Goal: Information Seeking & Learning: Learn about a topic

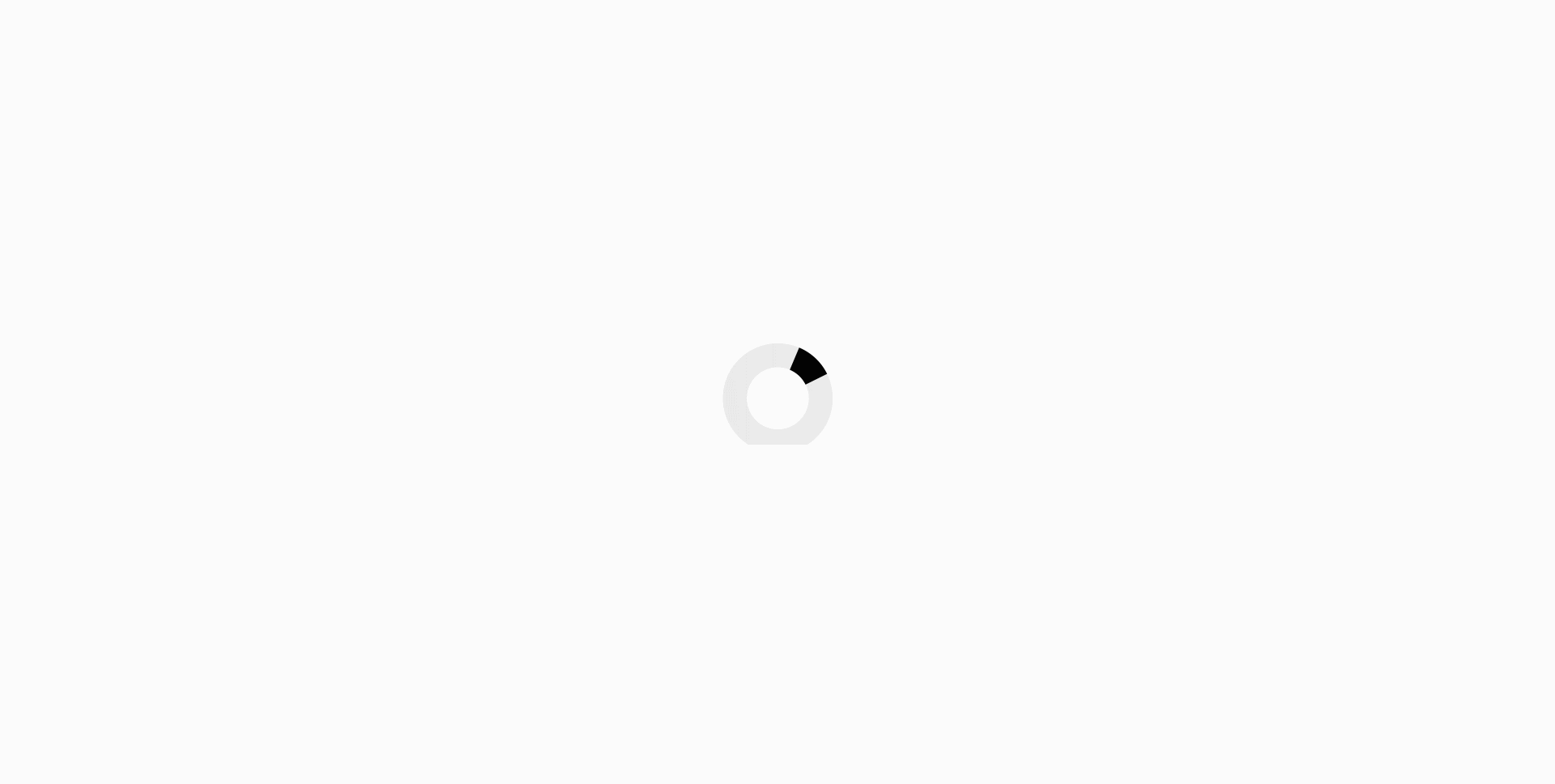
scroll to position [106, 0]
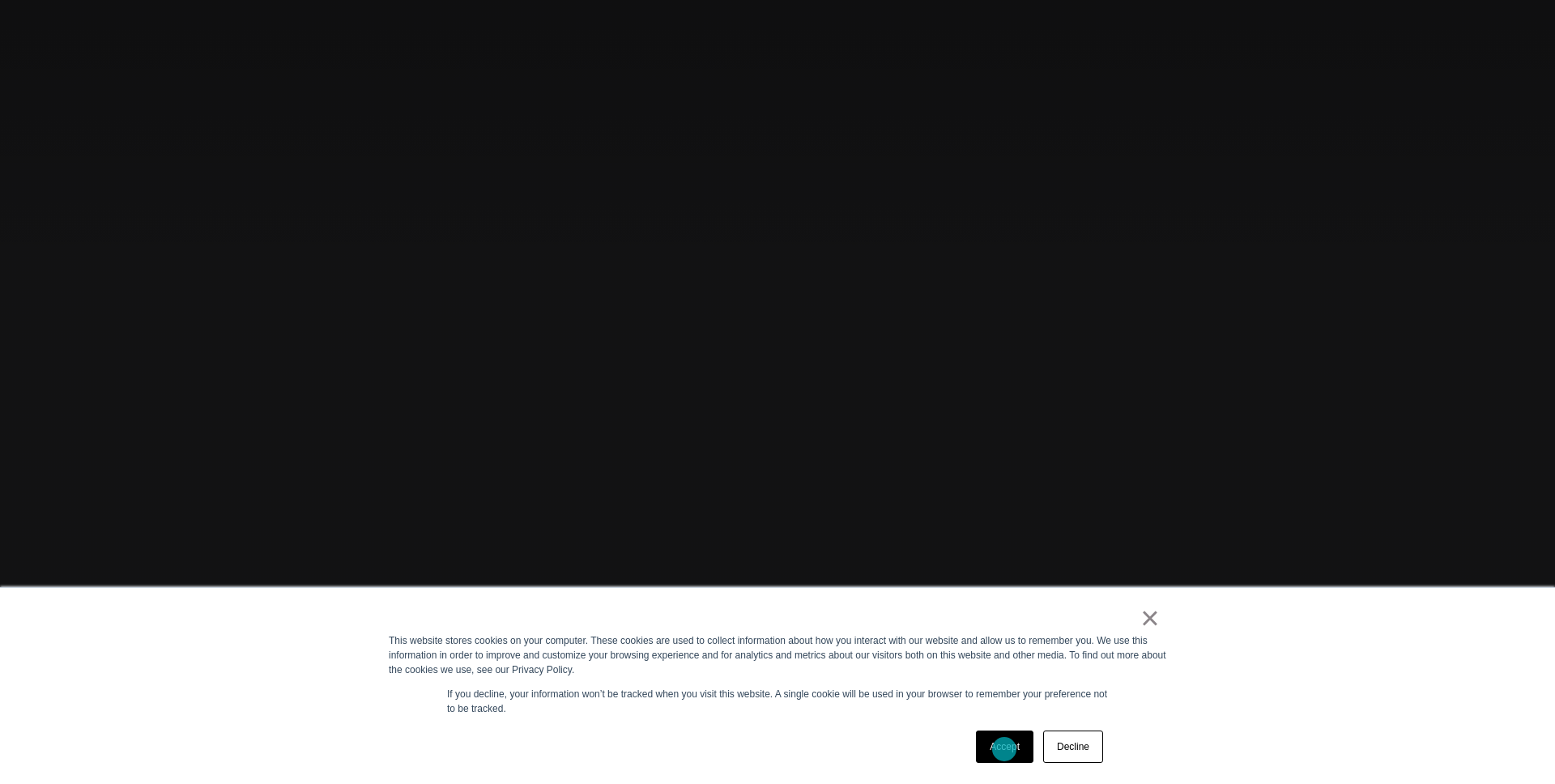
click at [1004, 748] on link "Accept" at bounding box center [1004, 746] width 57 height 33
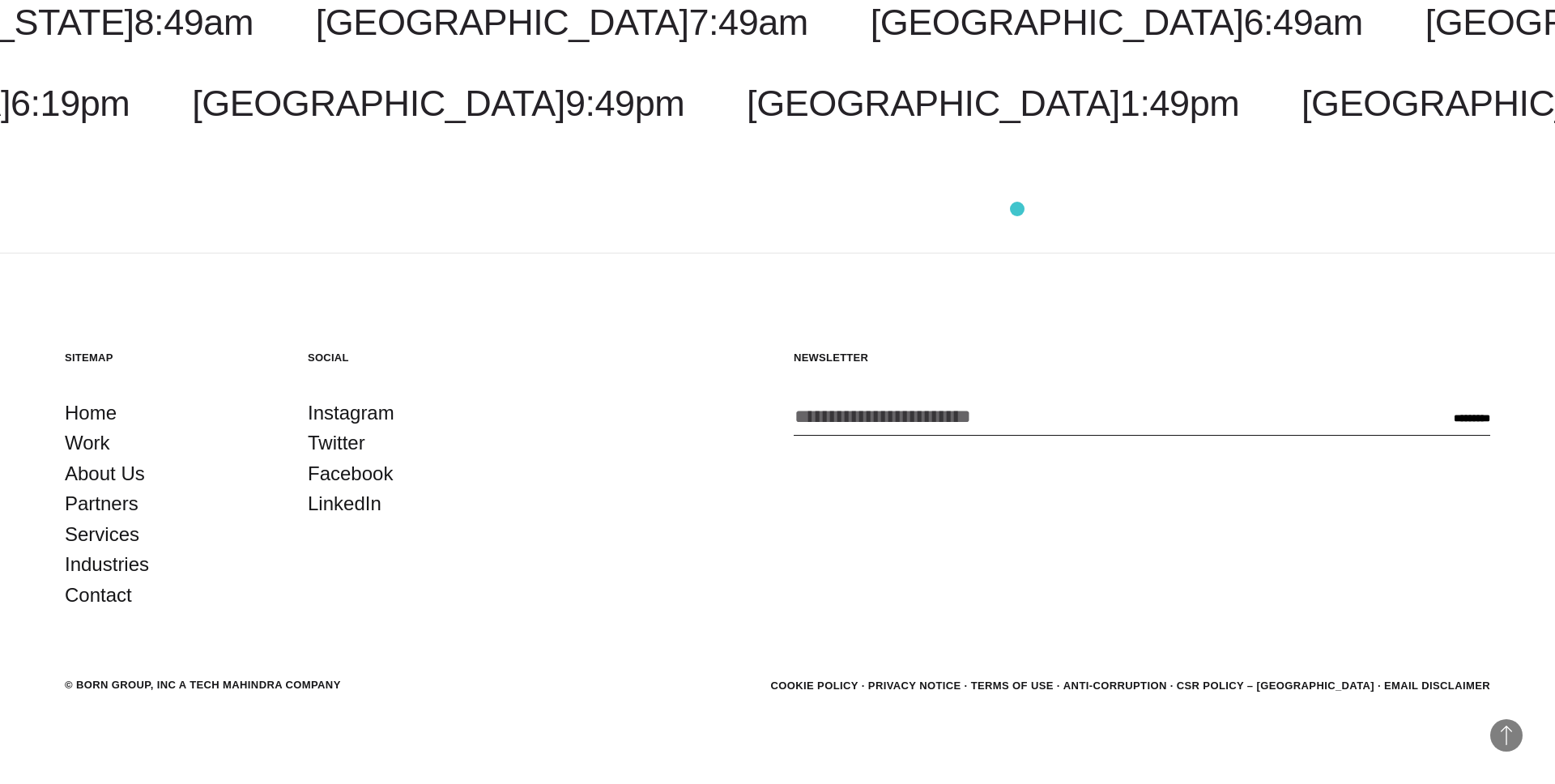
scroll to position [5337, 0]
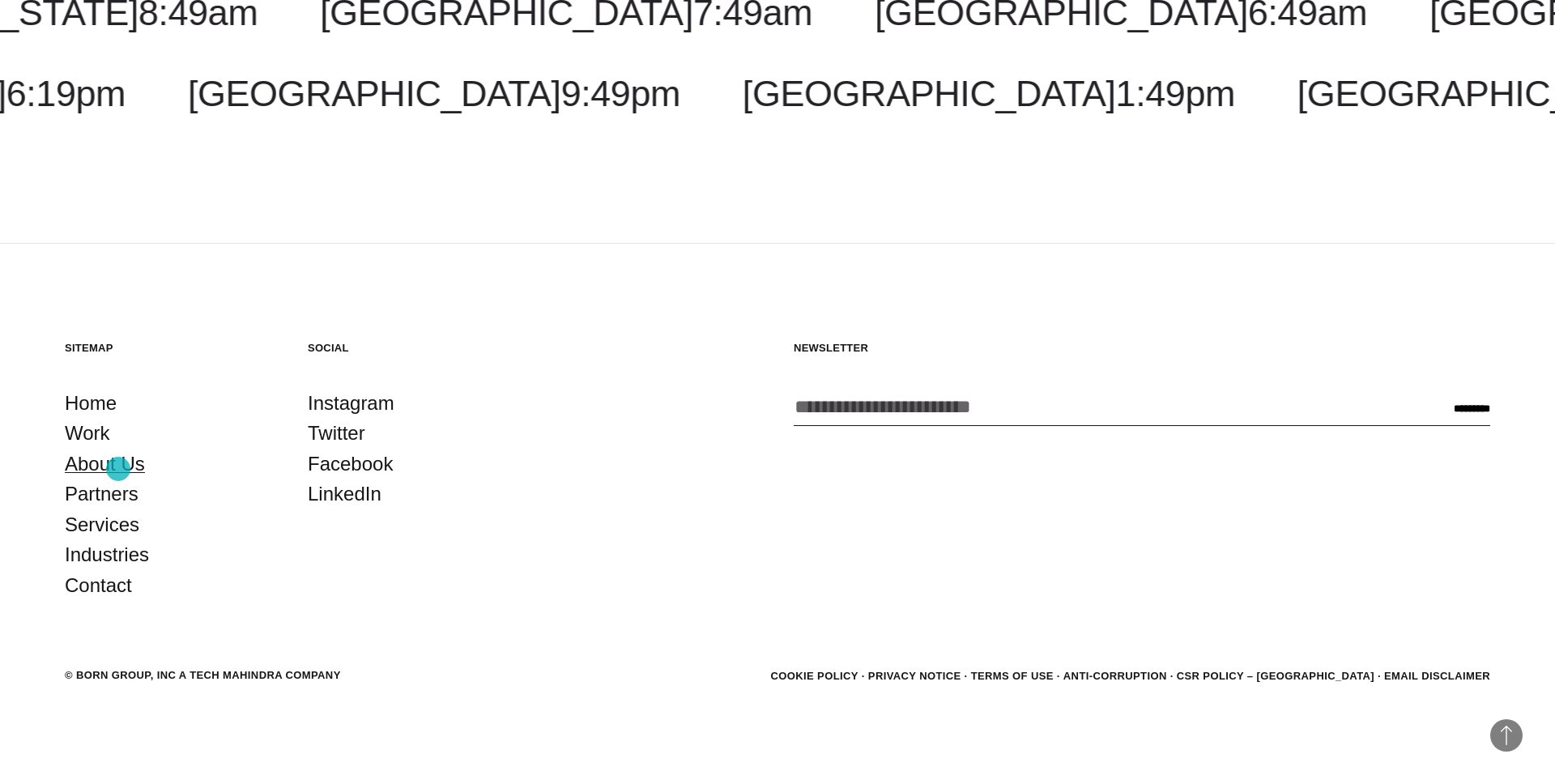
click at [118, 468] on link "About Us" at bounding box center [104, 463] width 80 height 31
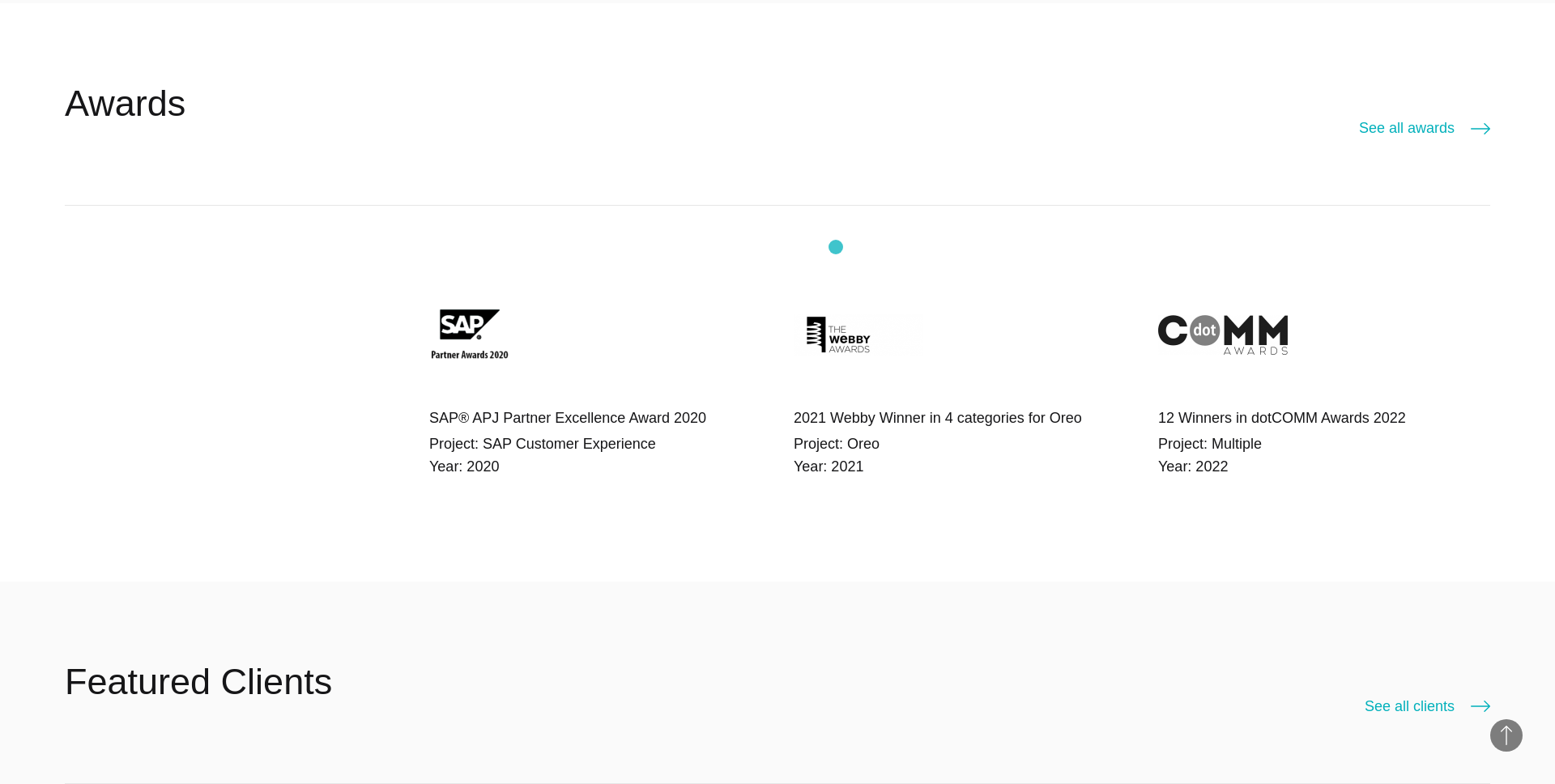
scroll to position [3654, 0]
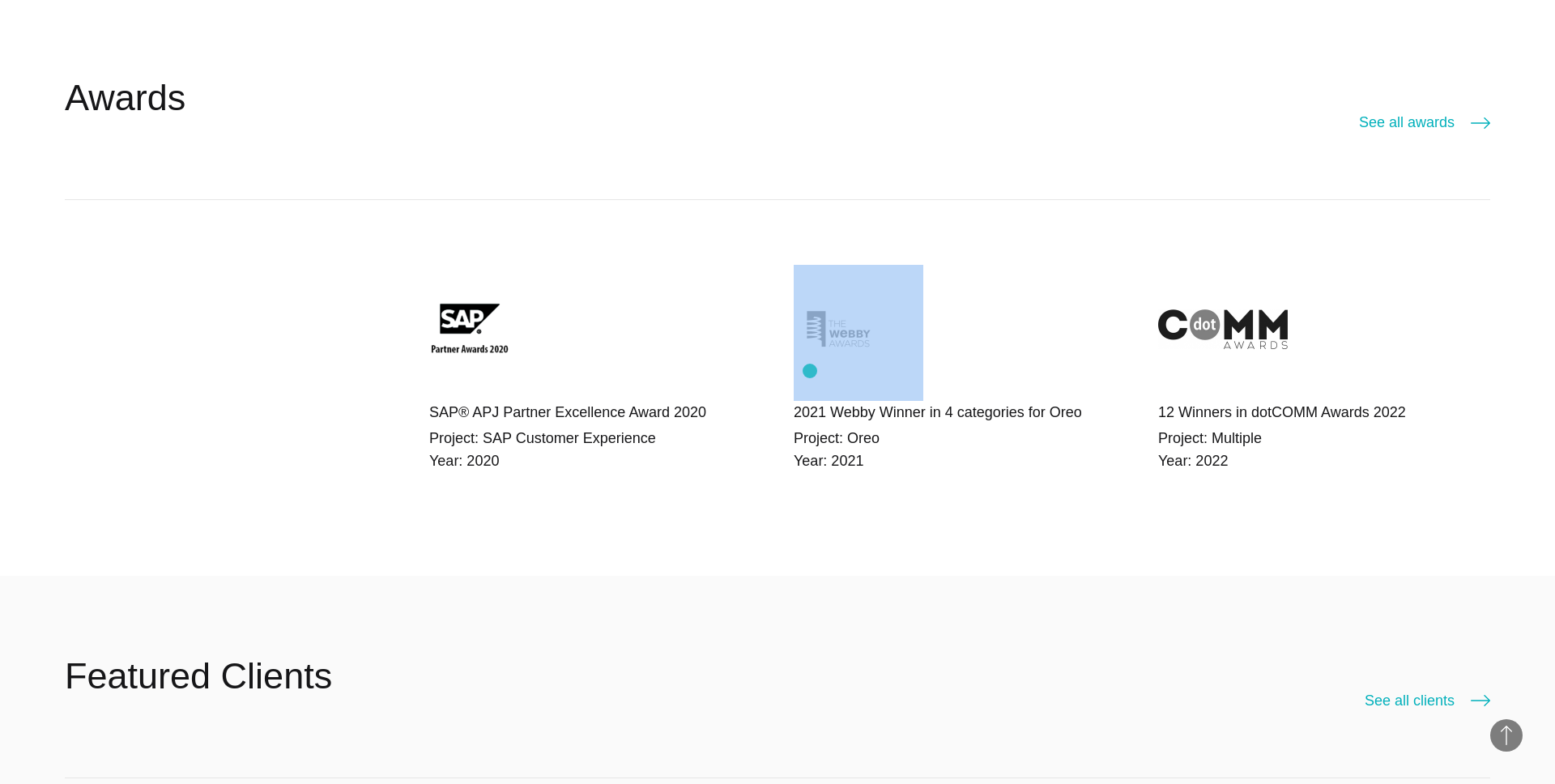
drag, startPoint x: 1130, startPoint y: 375, endPoint x: 810, endPoint y: 371, distance: 320.0
click at [810, 371] on div "SAP® APJ Partner Excellence Award 2020 Project: SAP Customer Experience Year: 2…" at bounding box center [777, 388] width 1425 height 376
click at [1080, 234] on div "SAP® APJ Partner Excellence Award 2020 Project: SAP Customer Experience Year: 2…" at bounding box center [777, 388] width 1425 height 376
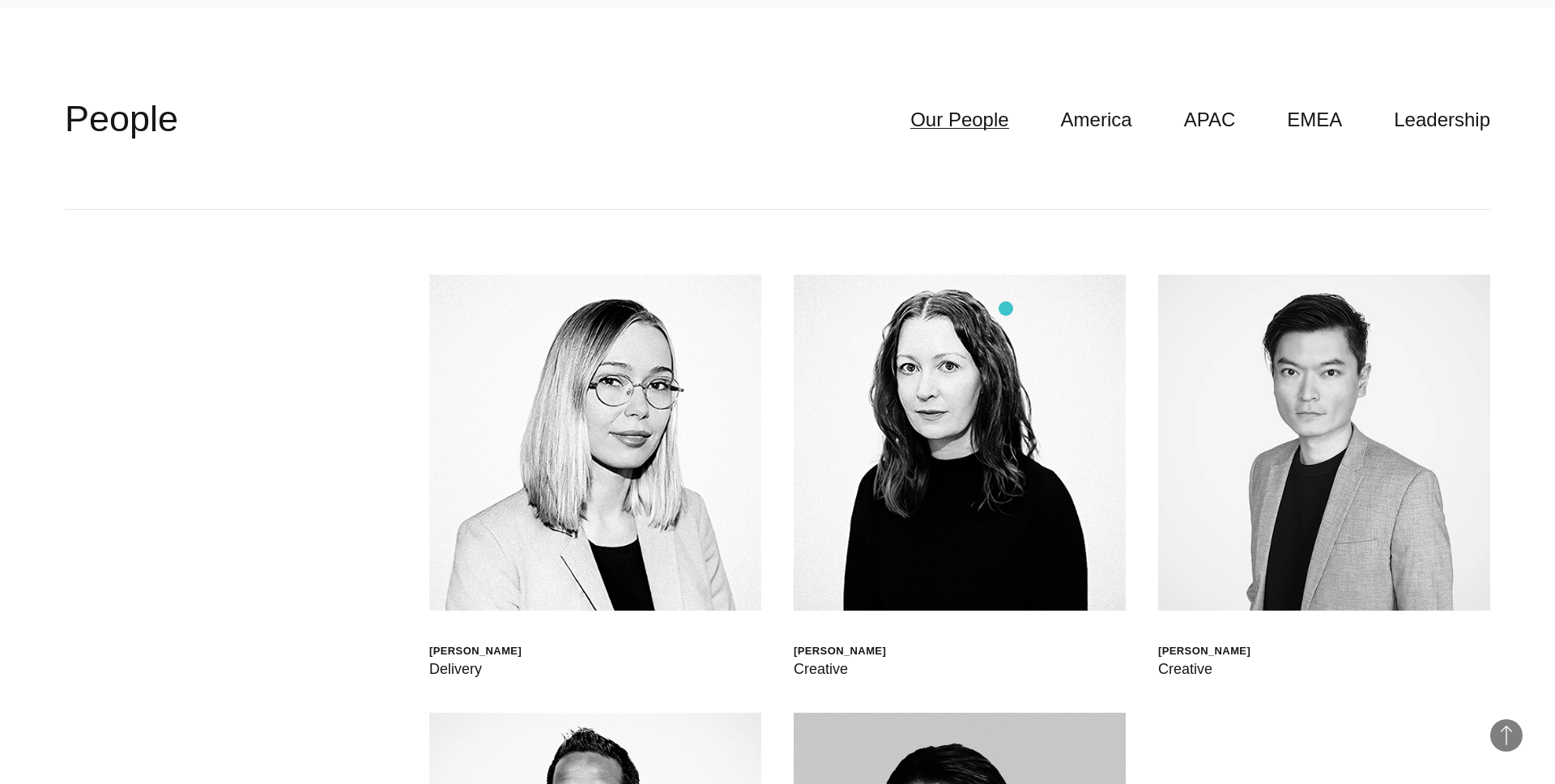
scroll to position [4938, 0]
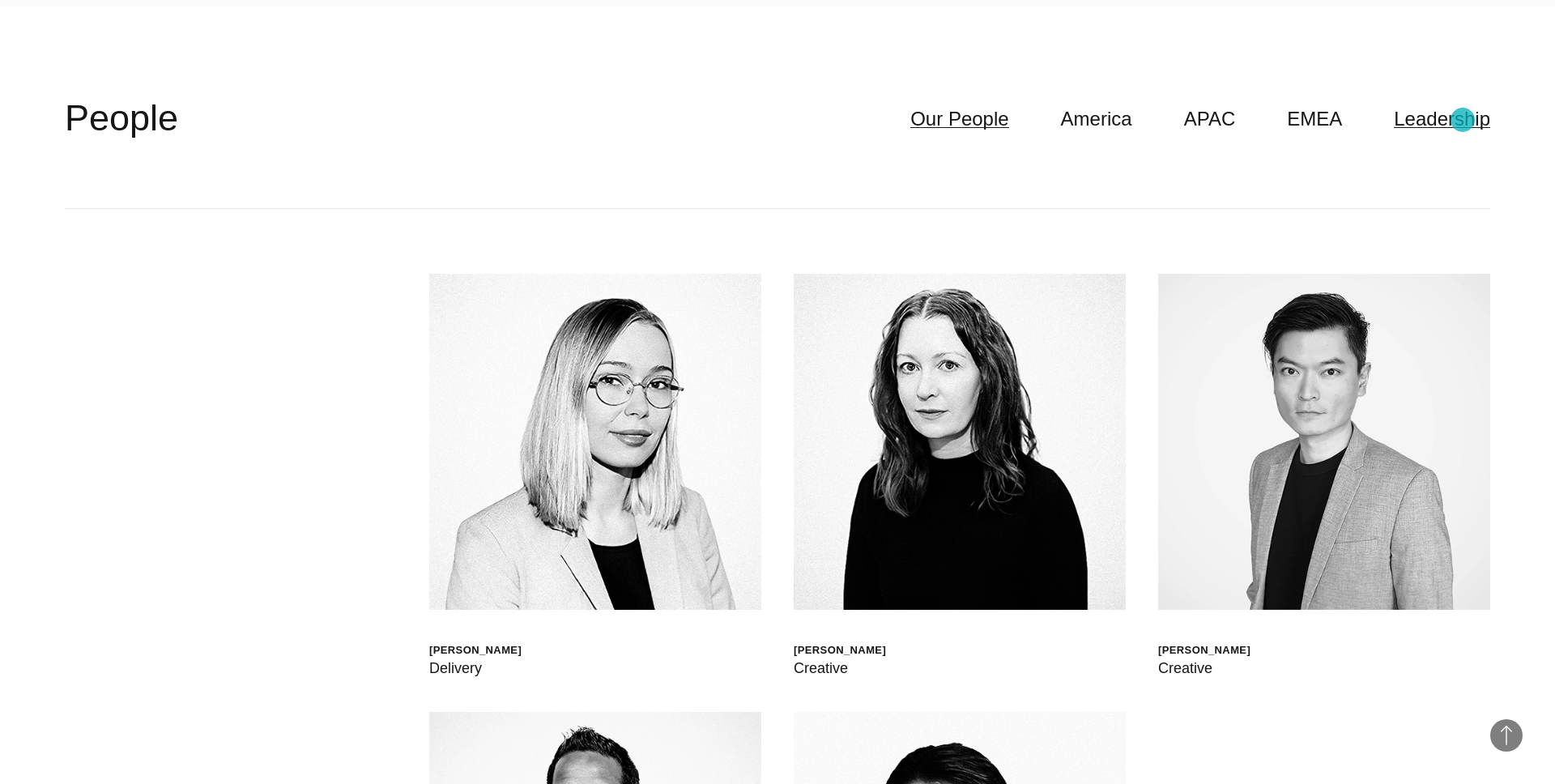
click at [1463, 120] on link "Leadership" at bounding box center [1441, 119] width 96 height 31
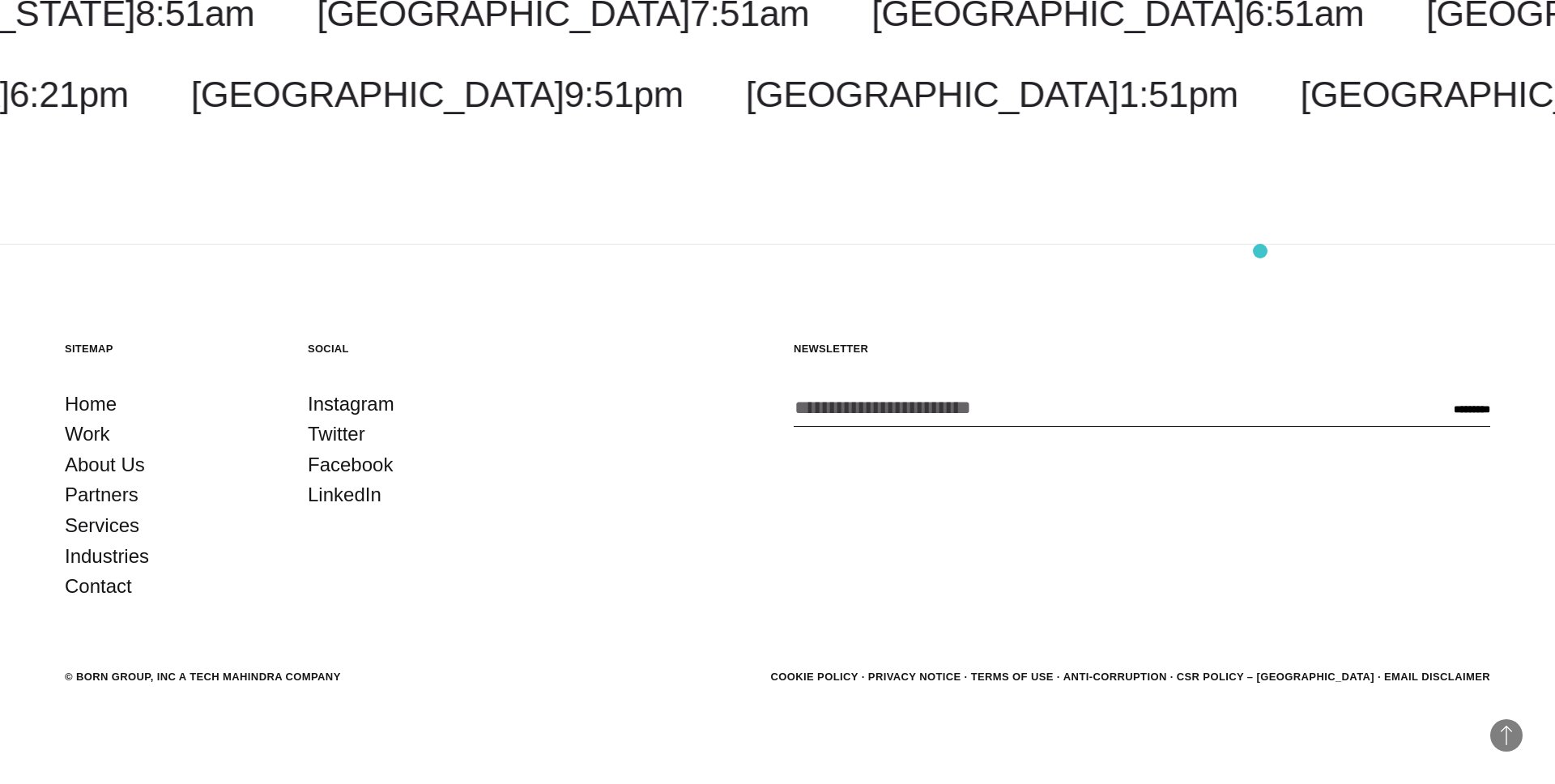
scroll to position [6290, 0]
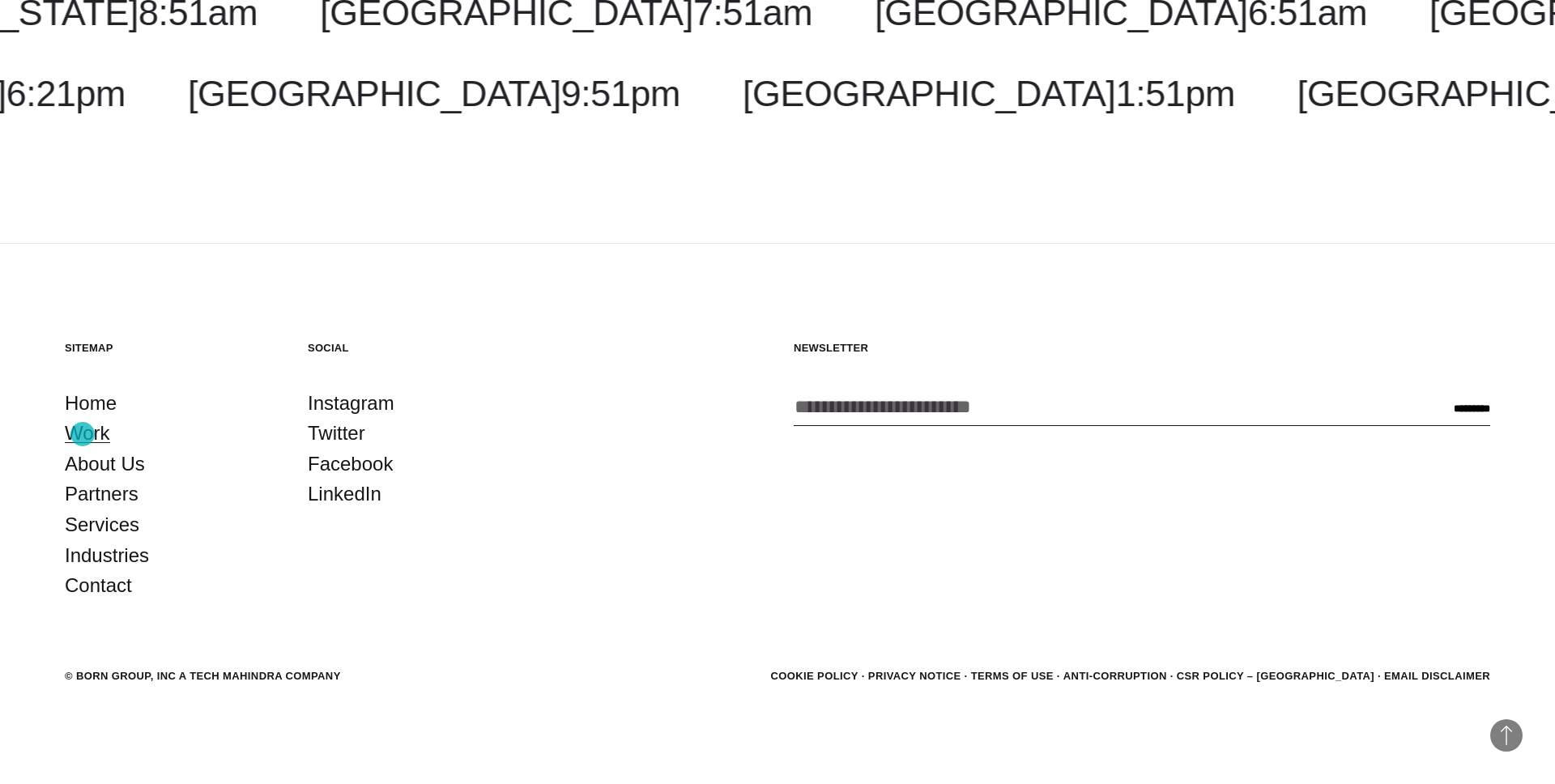
click at [82, 434] on link "Work" at bounding box center [87, 433] width 46 height 31
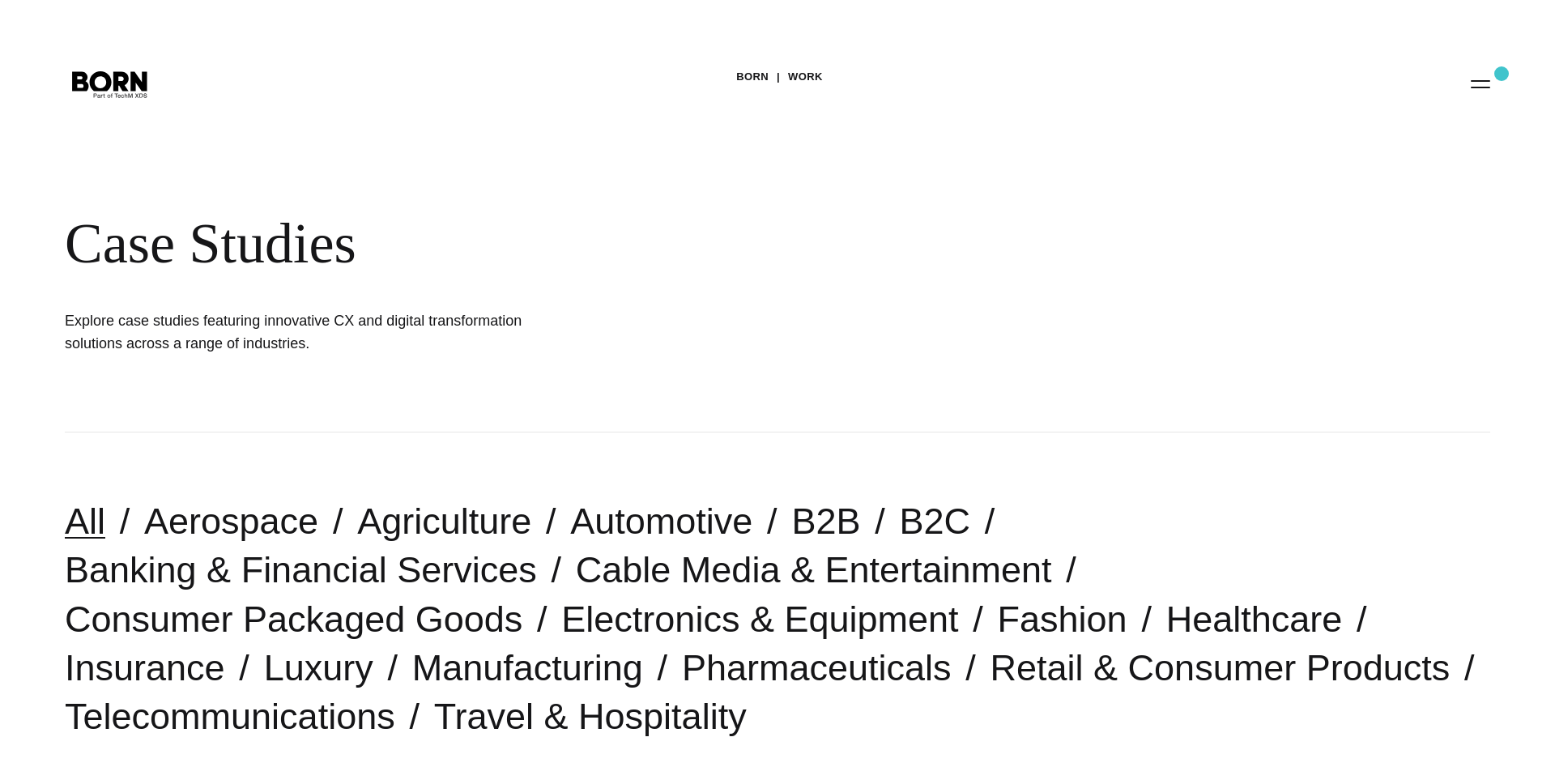
click at [1484, 87] on button "Primary Menu" at bounding box center [1480, 83] width 39 height 34
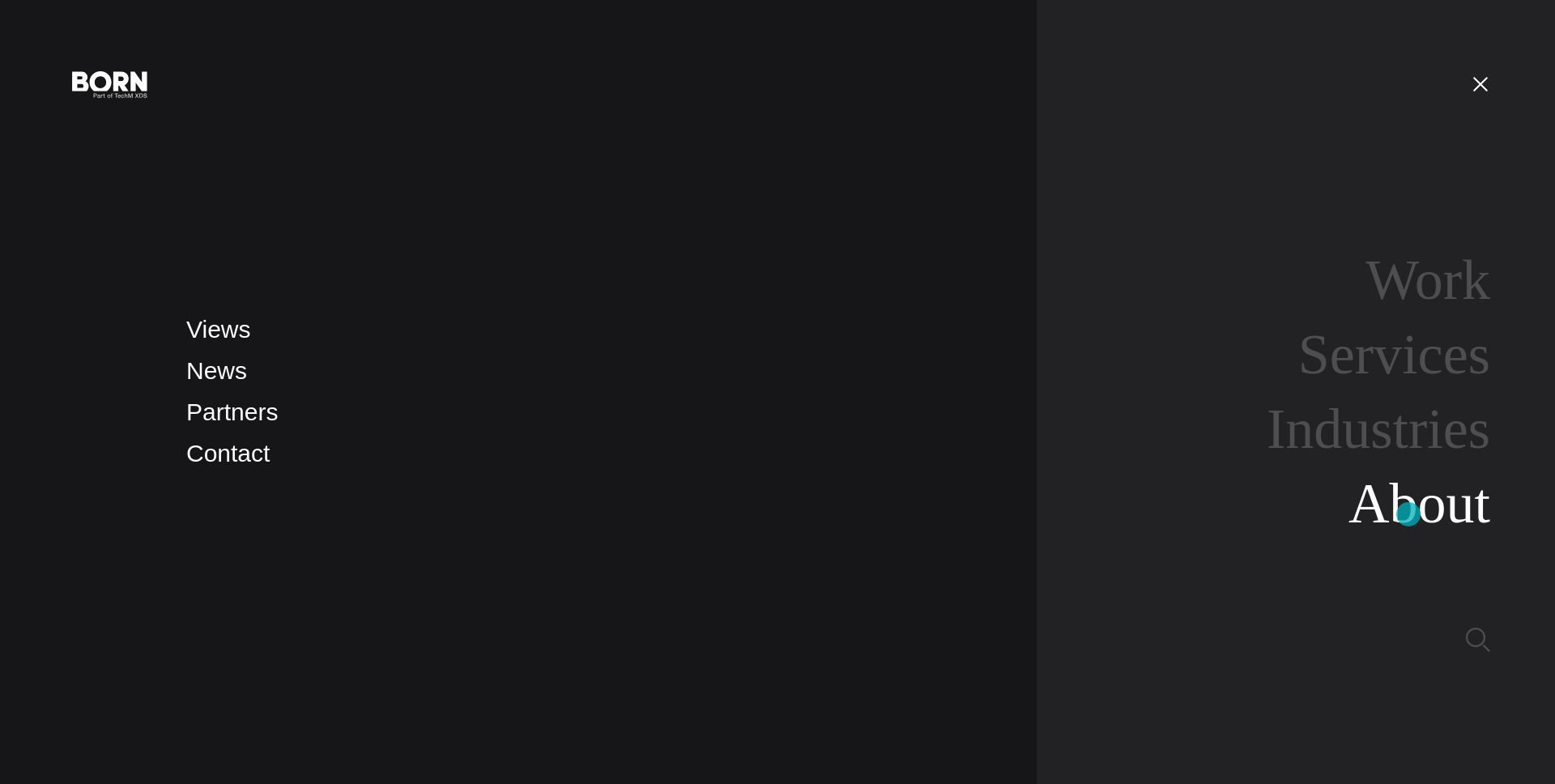
click at [1408, 514] on link "About" at bounding box center [1419, 503] width 142 height 62
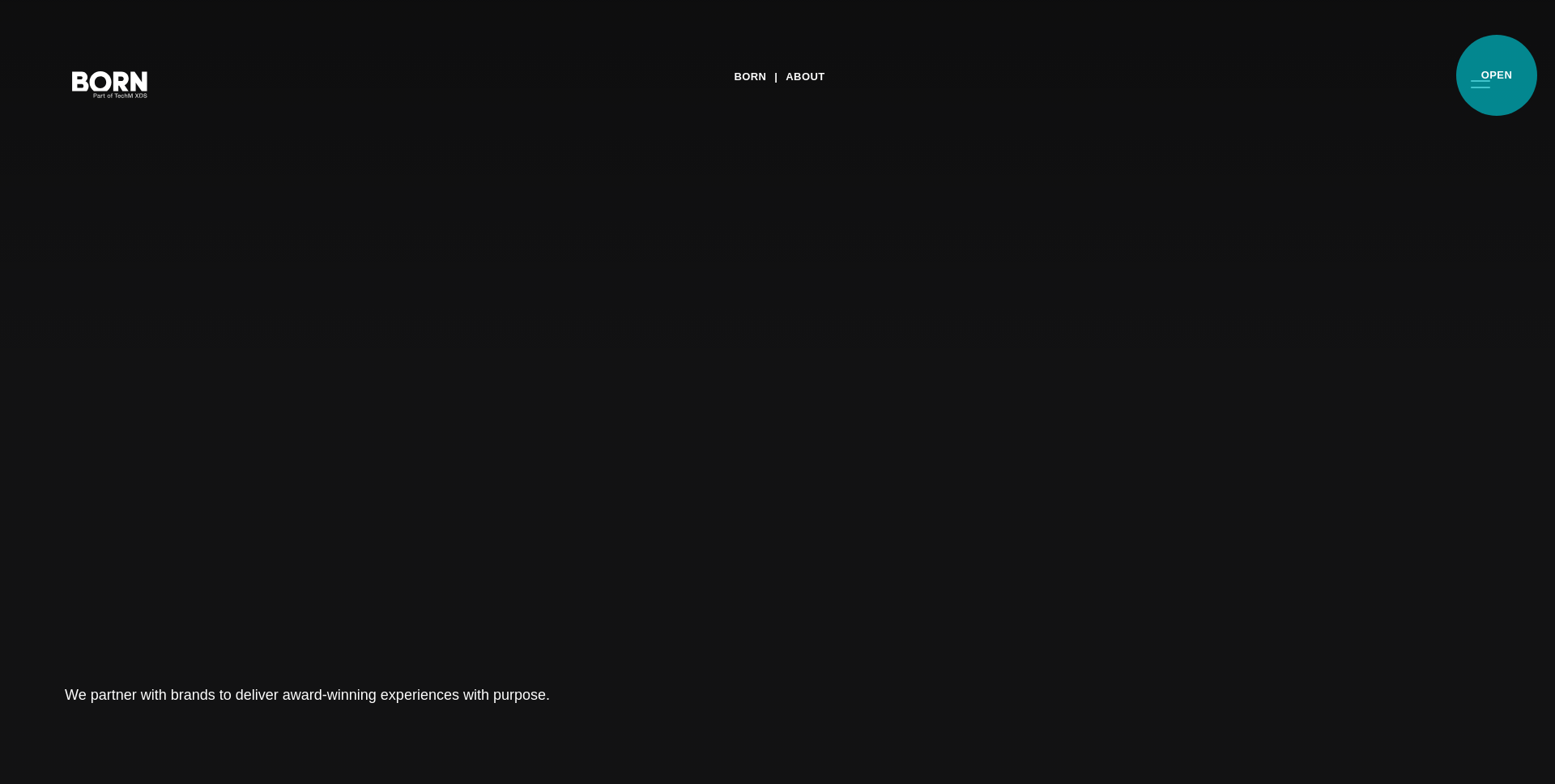
click at [1497, 75] on button "Primary Menu" at bounding box center [1480, 83] width 39 height 34
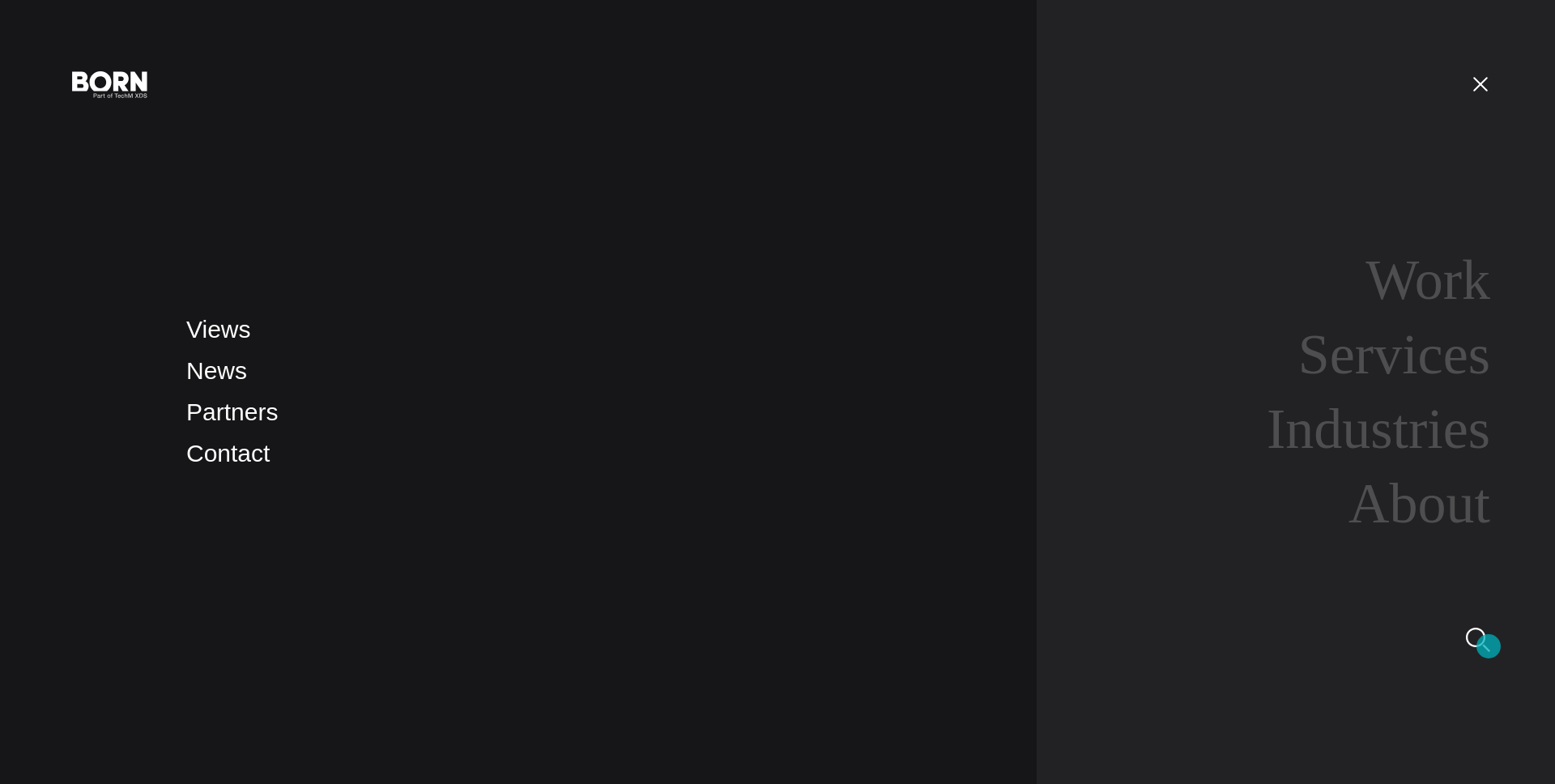
click at [1489, 646] on img at bounding box center [1478, 639] width 25 height 25
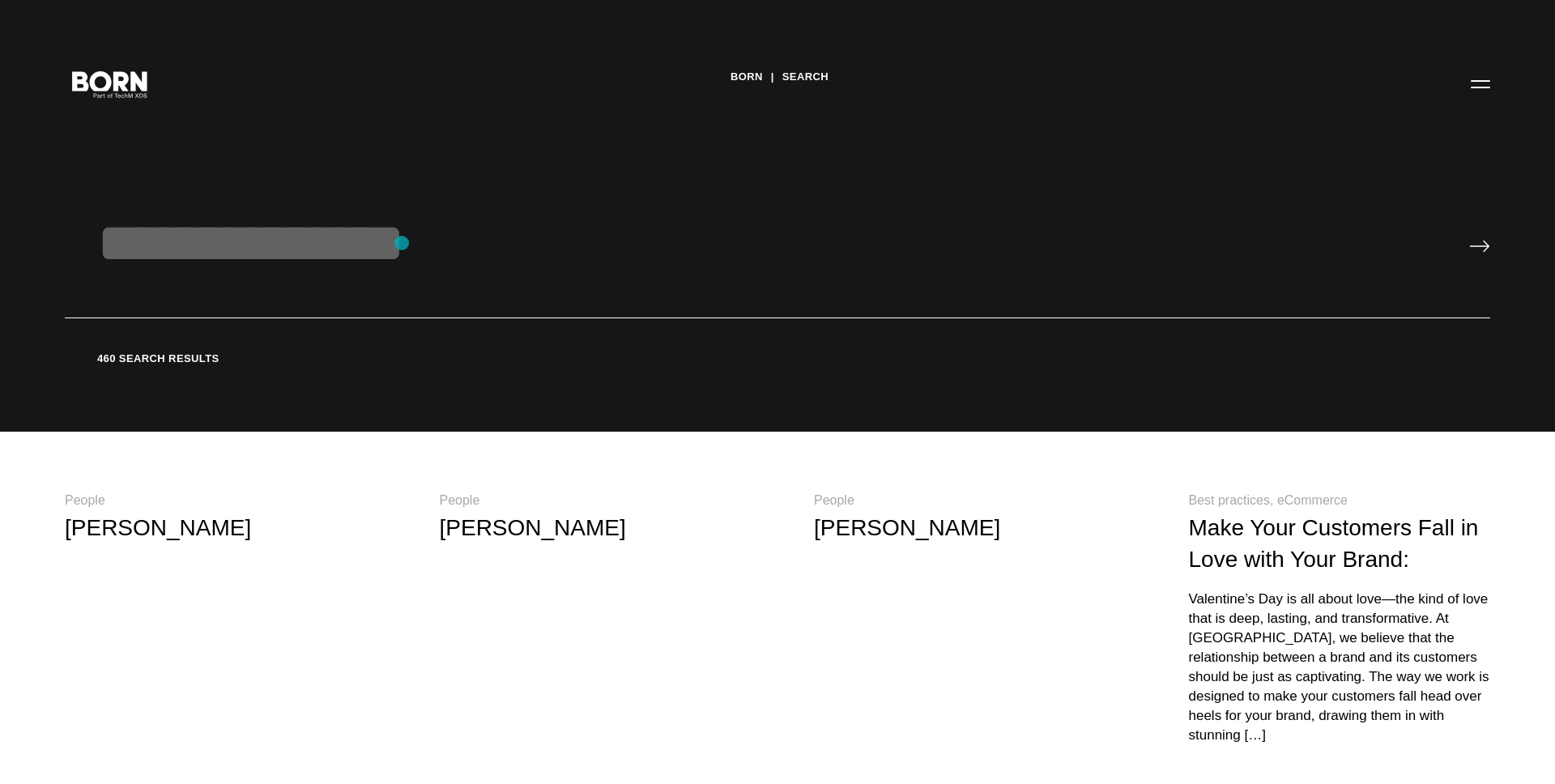
click at [402, 243] on input "text" at bounding box center [777, 264] width 1425 height 108
type input "******"
click at [1469, 240] on input "image" at bounding box center [1479, 245] width 21 height 13
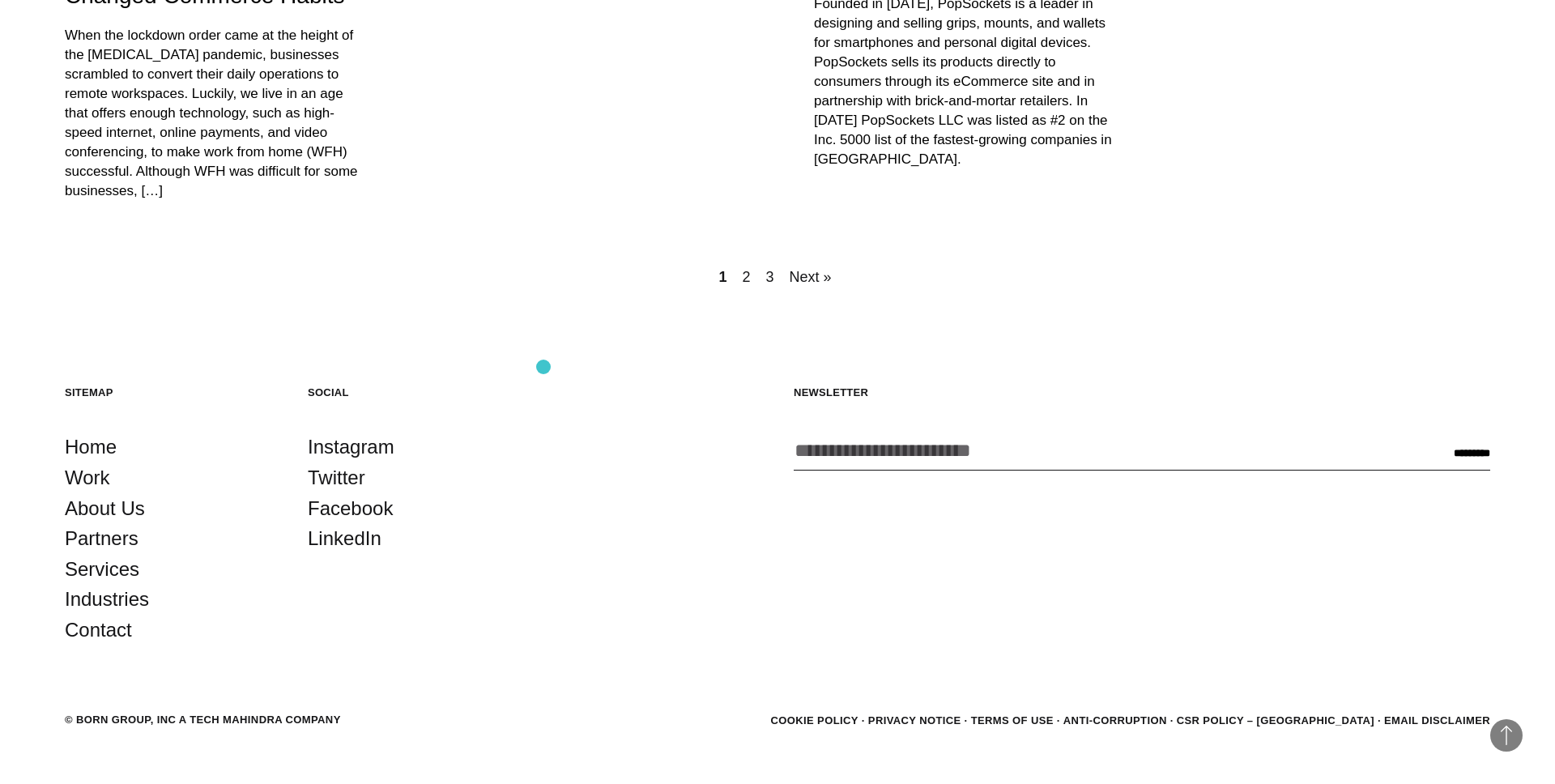
scroll to position [934, 0]
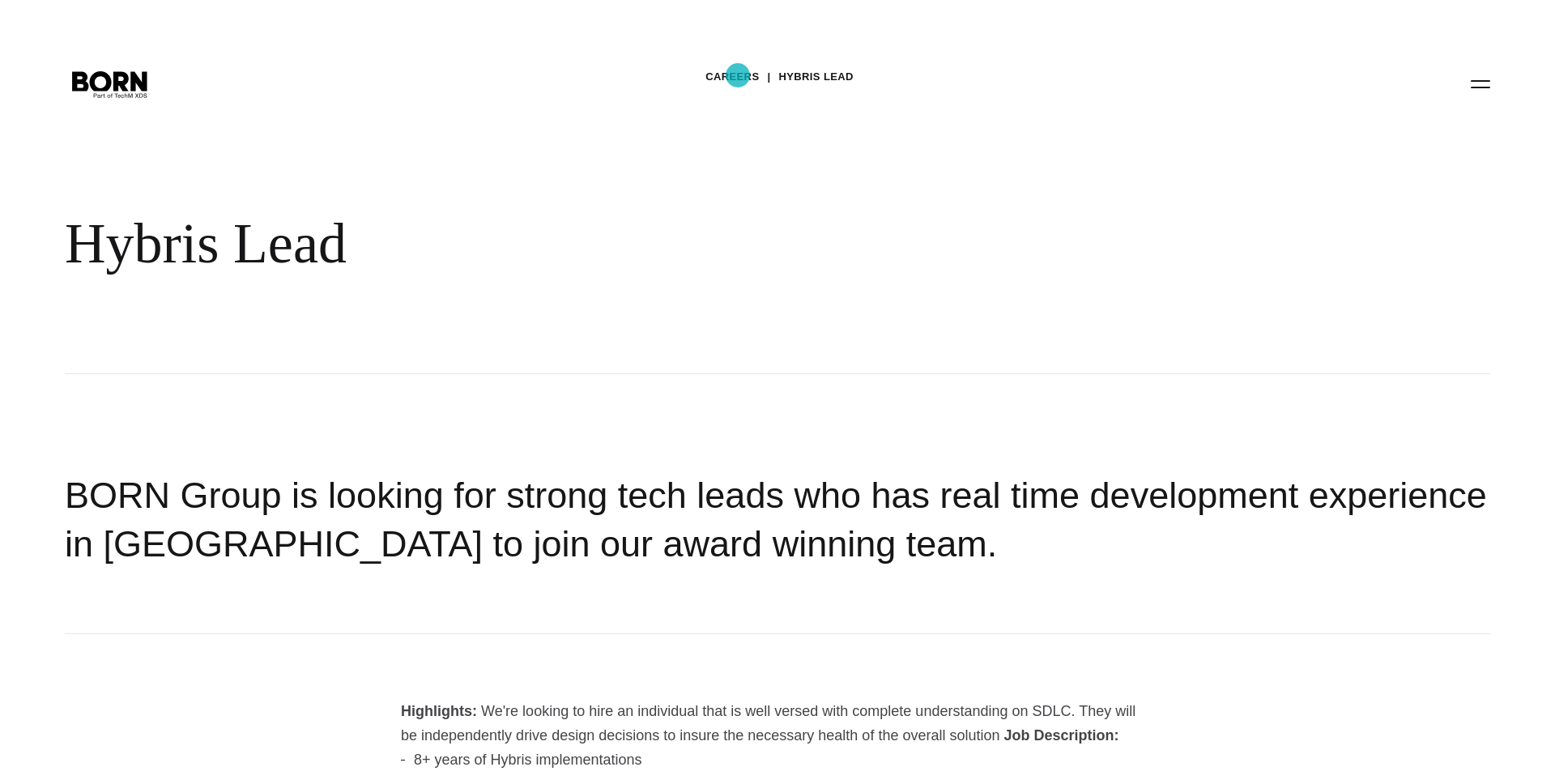
click at [738, 75] on link "Careers" at bounding box center [732, 76] width 53 height 25
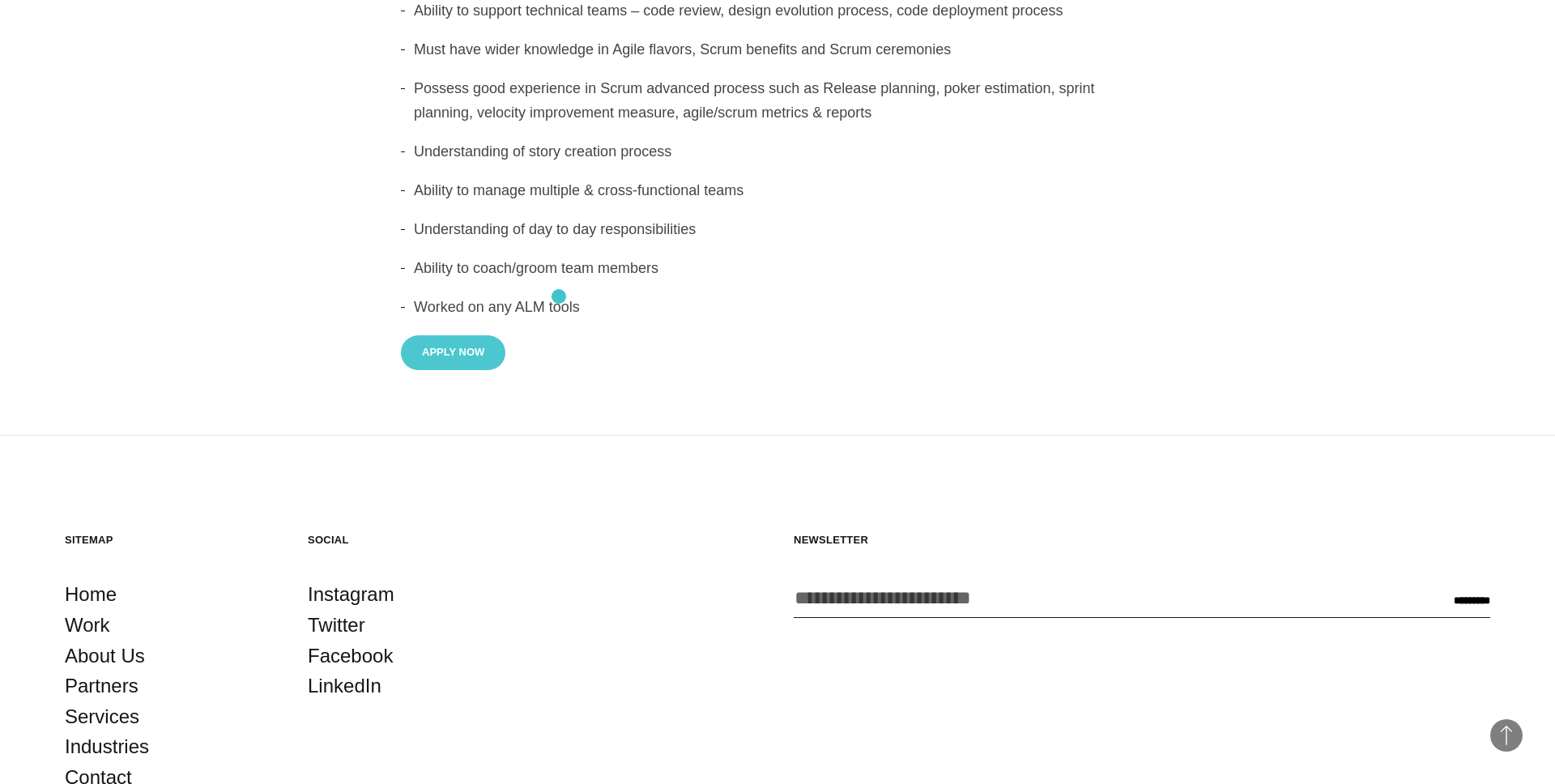
scroll to position [731, 0]
click at [438, 352] on button "Apply Now" at bounding box center [453, 351] width 104 height 35
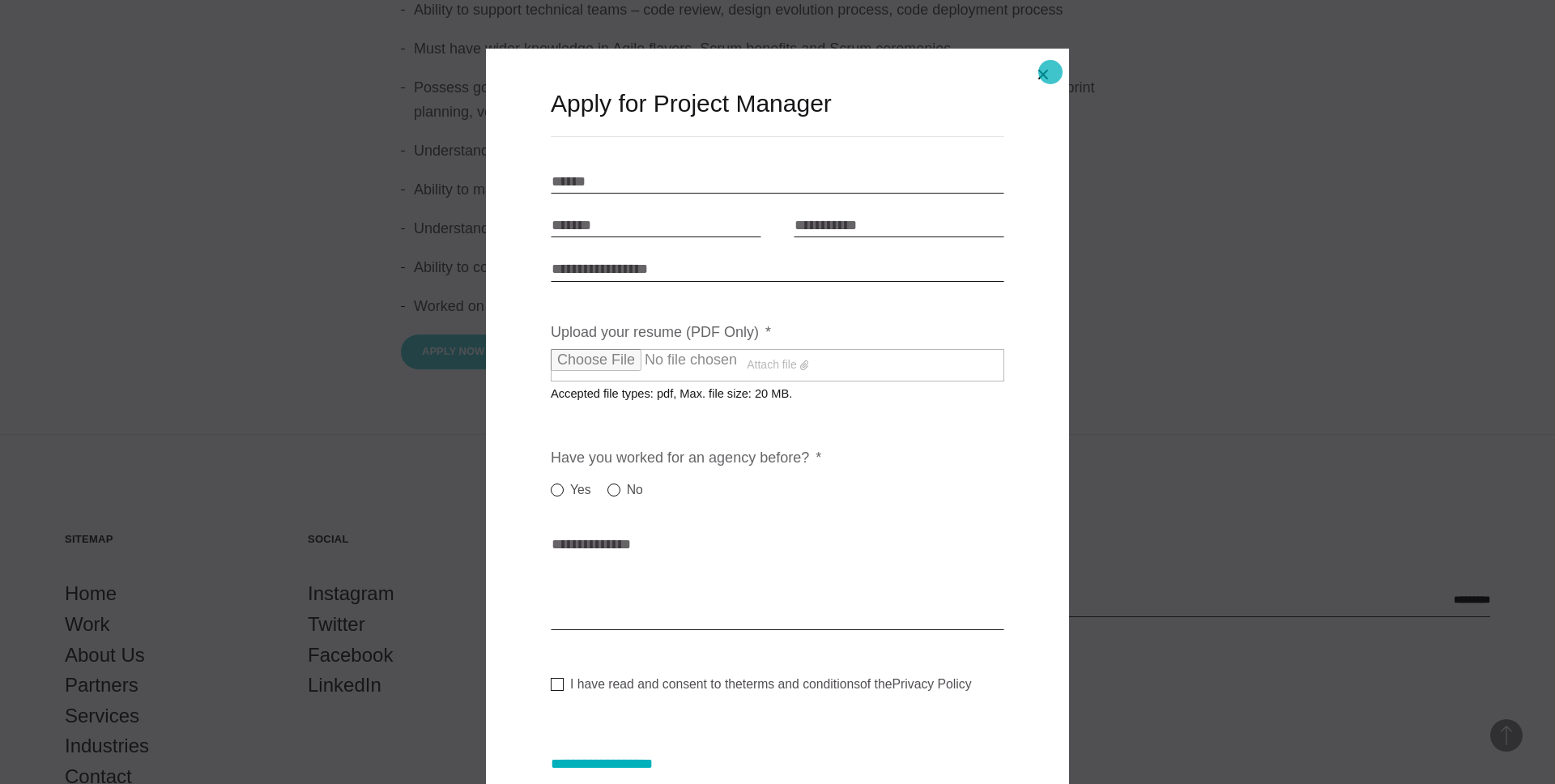
click at [1051, 73] on button "Close modal" at bounding box center [1043, 74] width 39 height 39
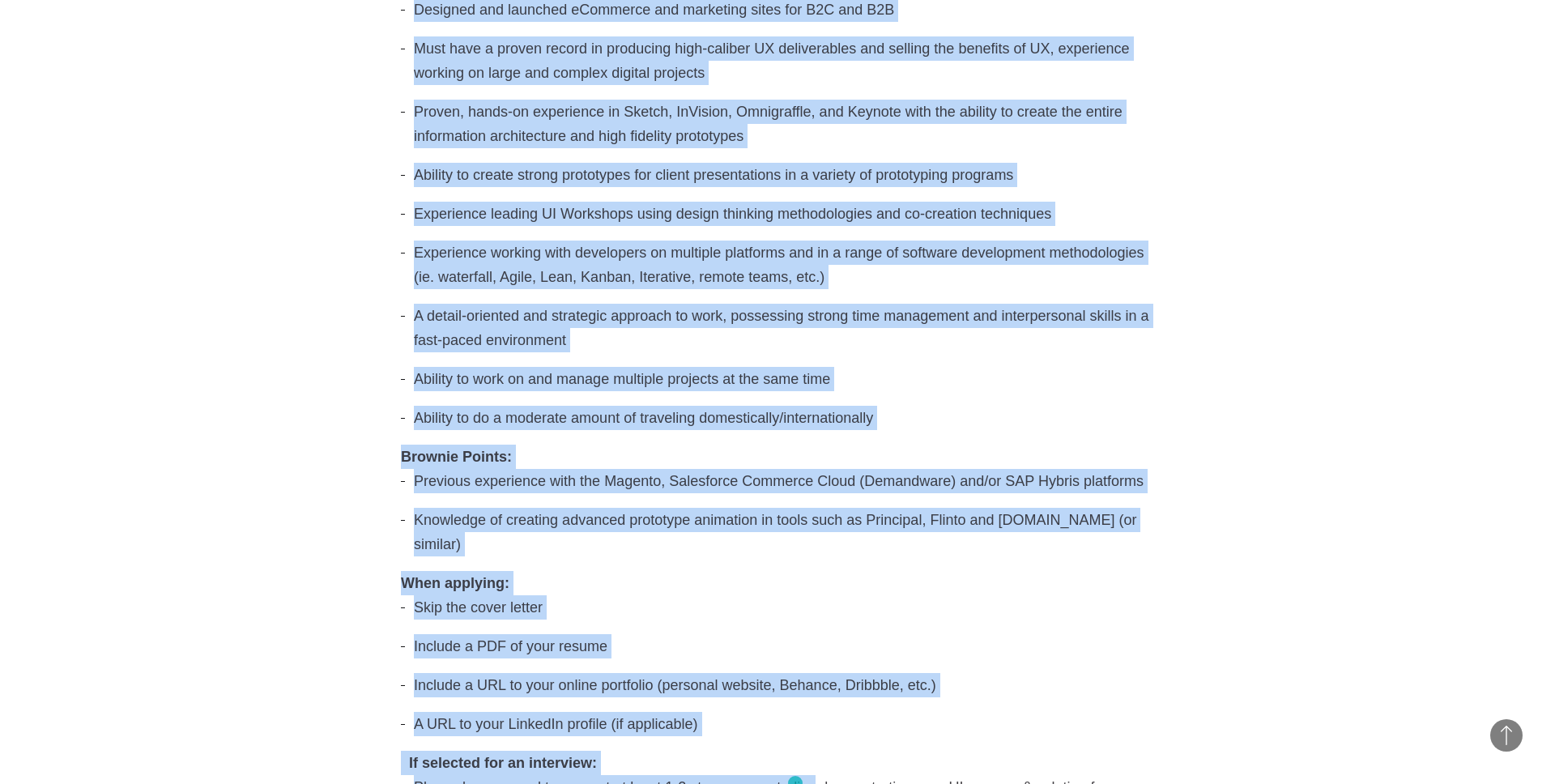
scroll to position [1342, 0]
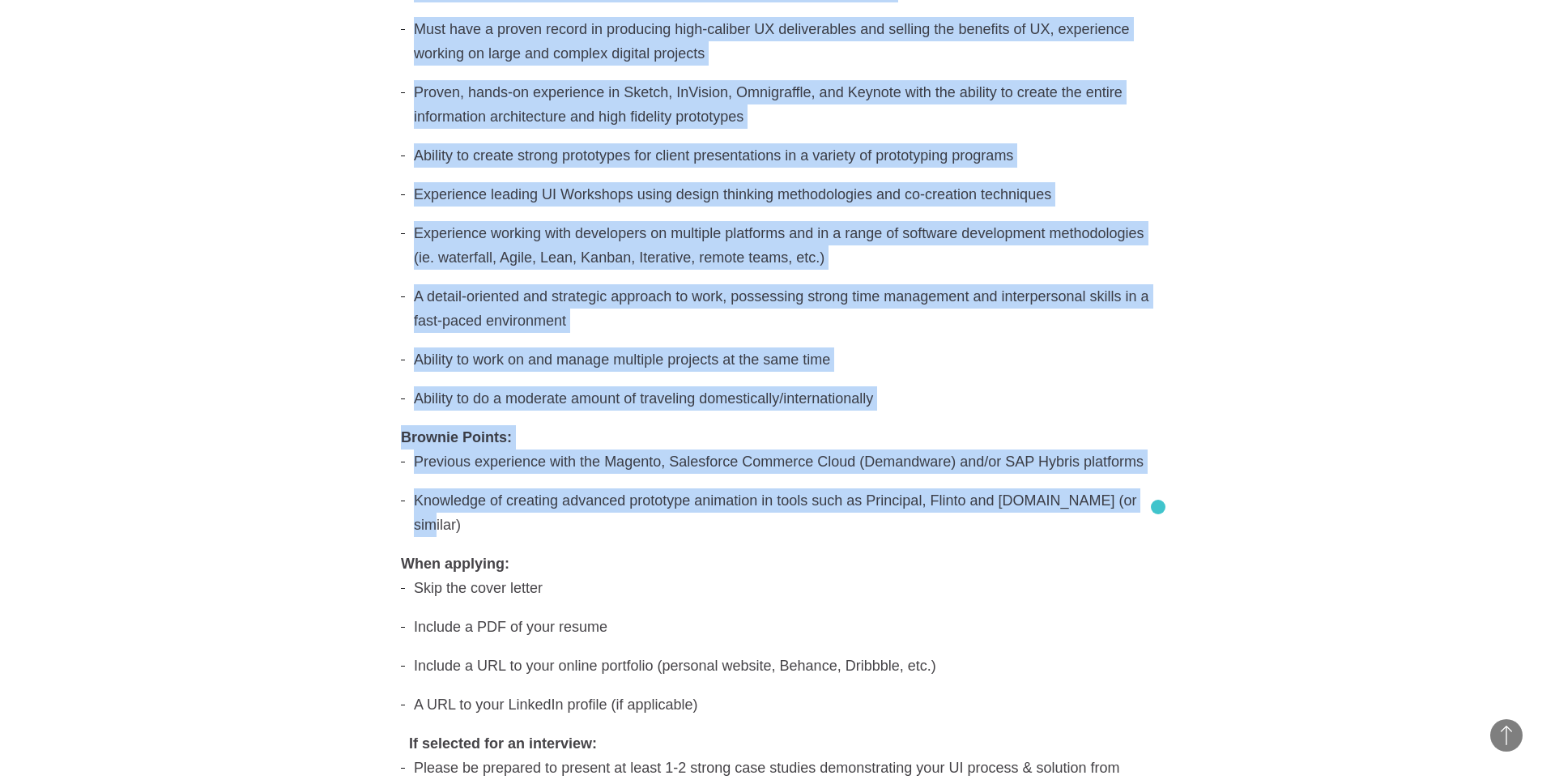
drag, startPoint x: 388, startPoint y: 43, endPoint x: 1158, endPoint y: 507, distance: 899.0
copy div "In this role you will be responsible for owning the overall user iinterface of …"
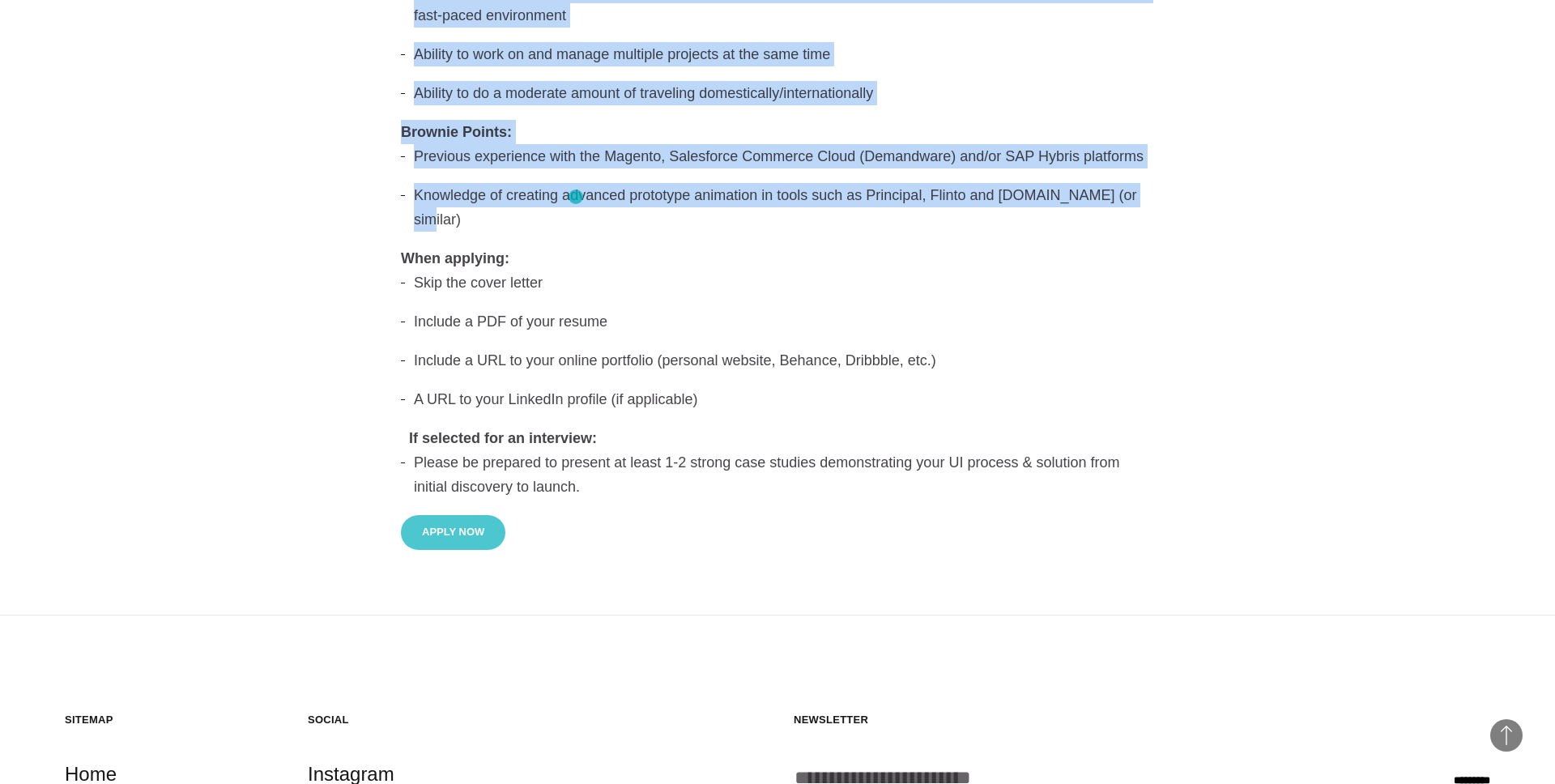
scroll to position [1683, 0]
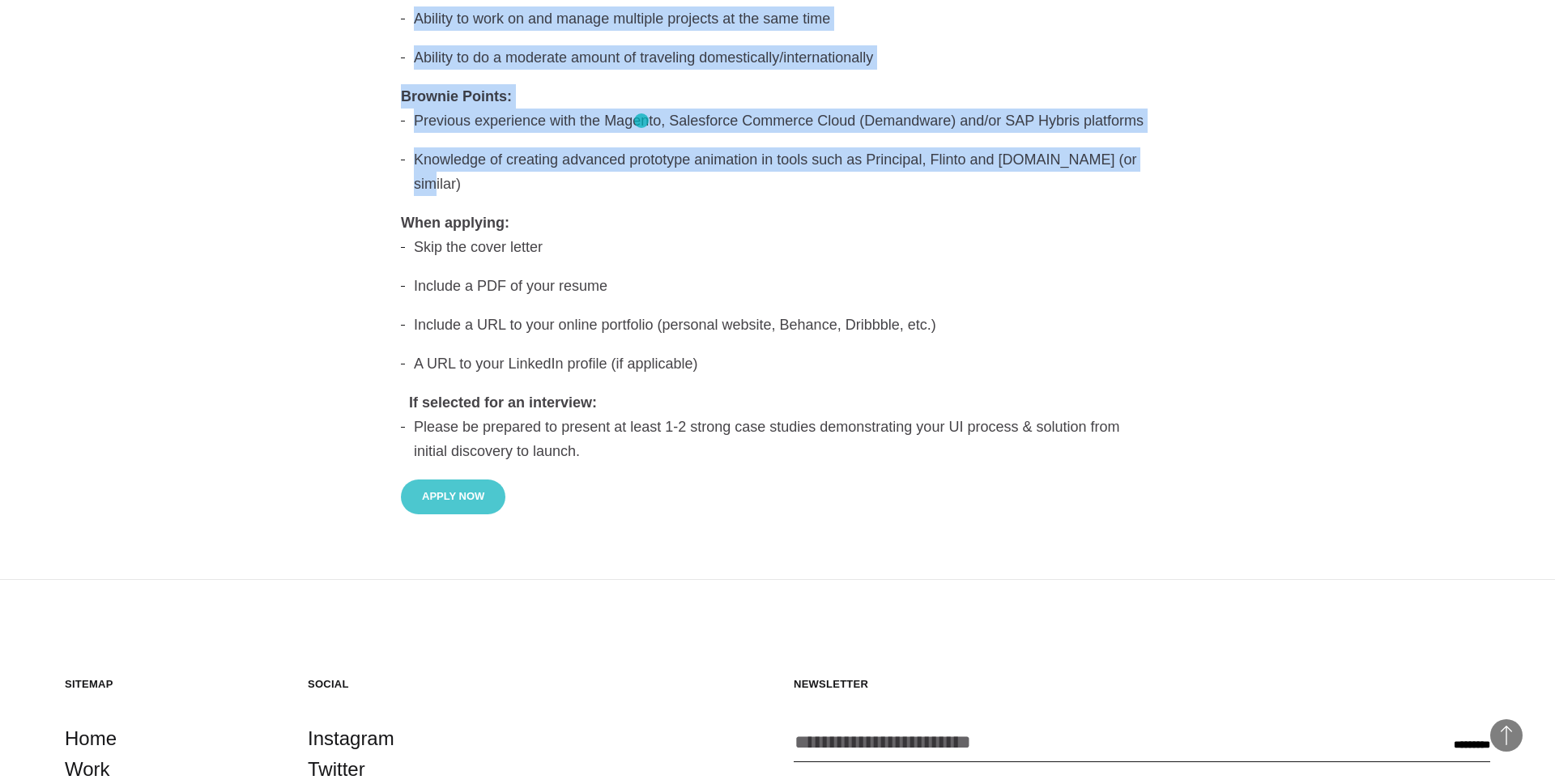
copy div "In this role you will be responsible for owning the overall user iinterface of …"
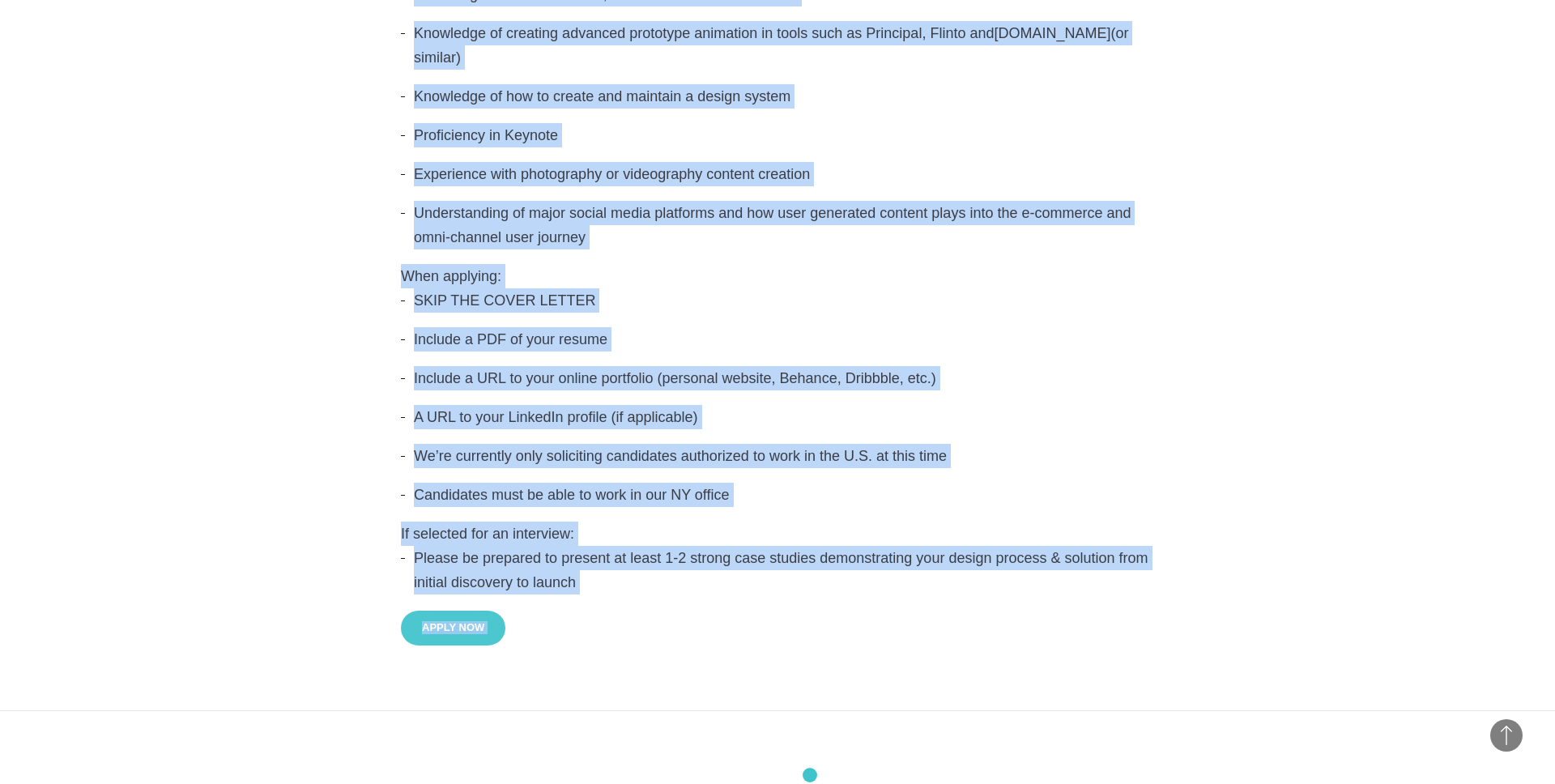
scroll to position [1801, 0]
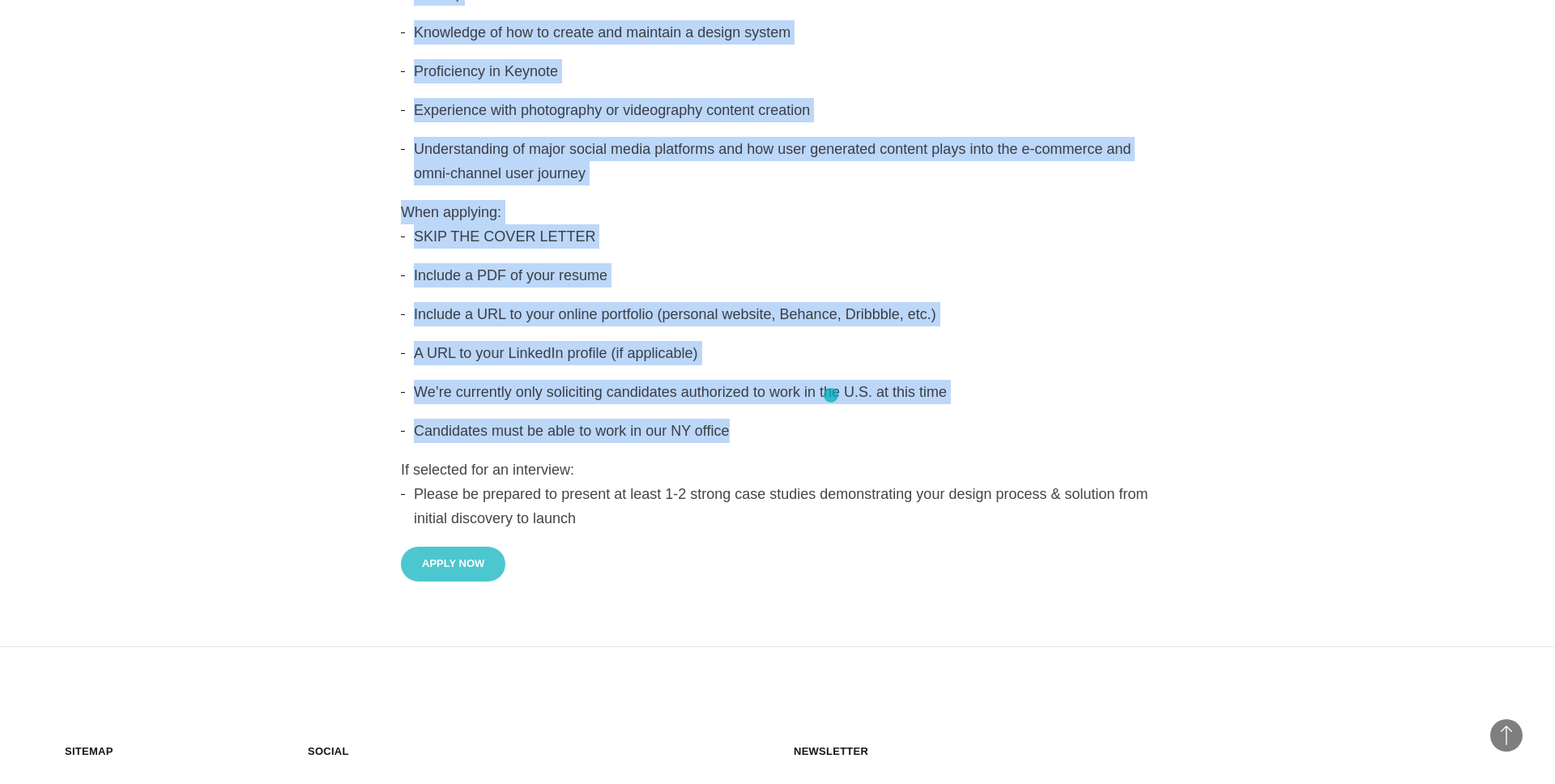
drag, startPoint x: 393, startPoint y: 94, endPoint x: 831, endPoint y: 395, distance: 531.5
copy div "BORN is currently seeking a proactive and passionate Senior Visual Designer to …"
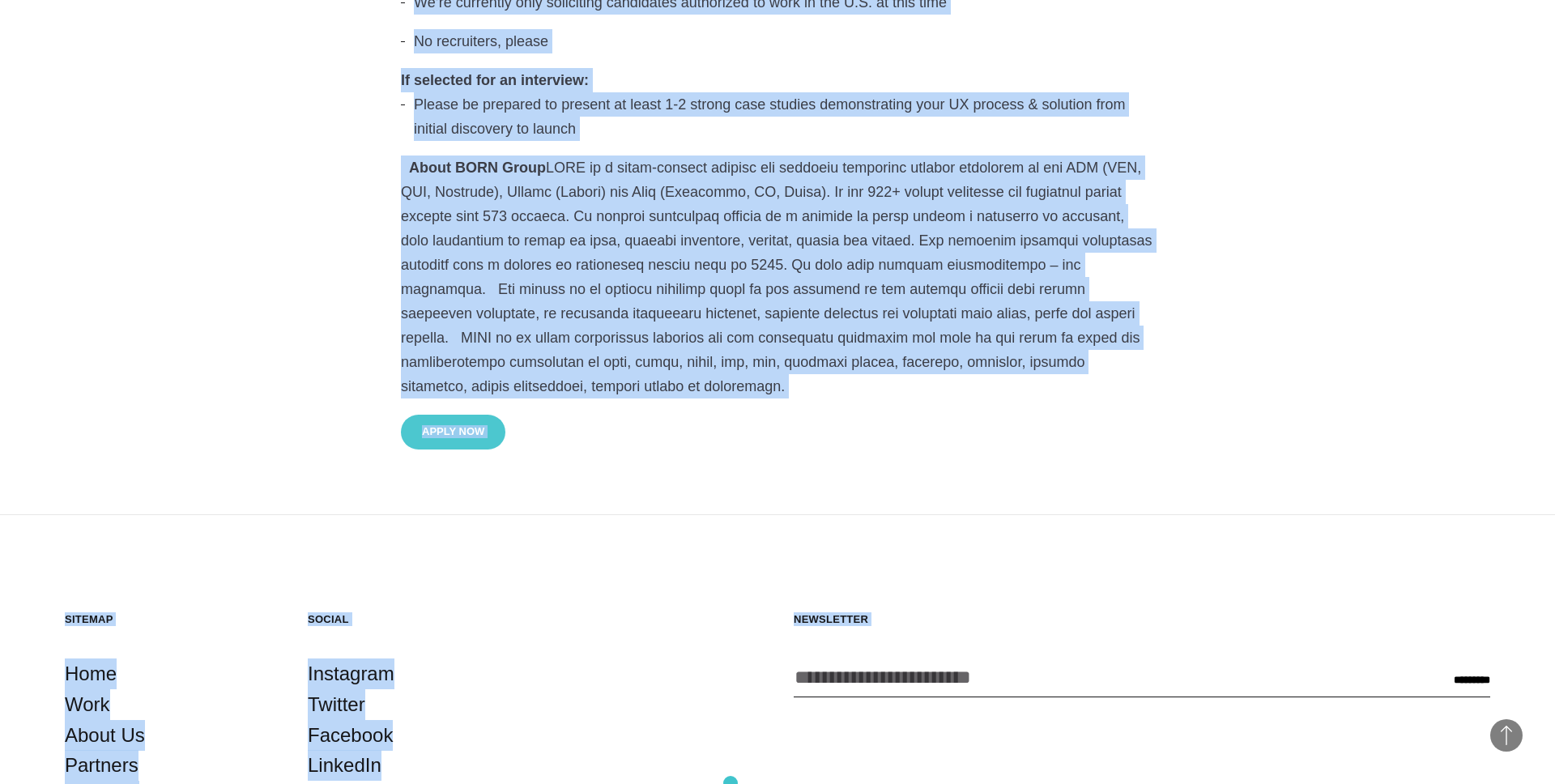
scroll to position [2273, 0]
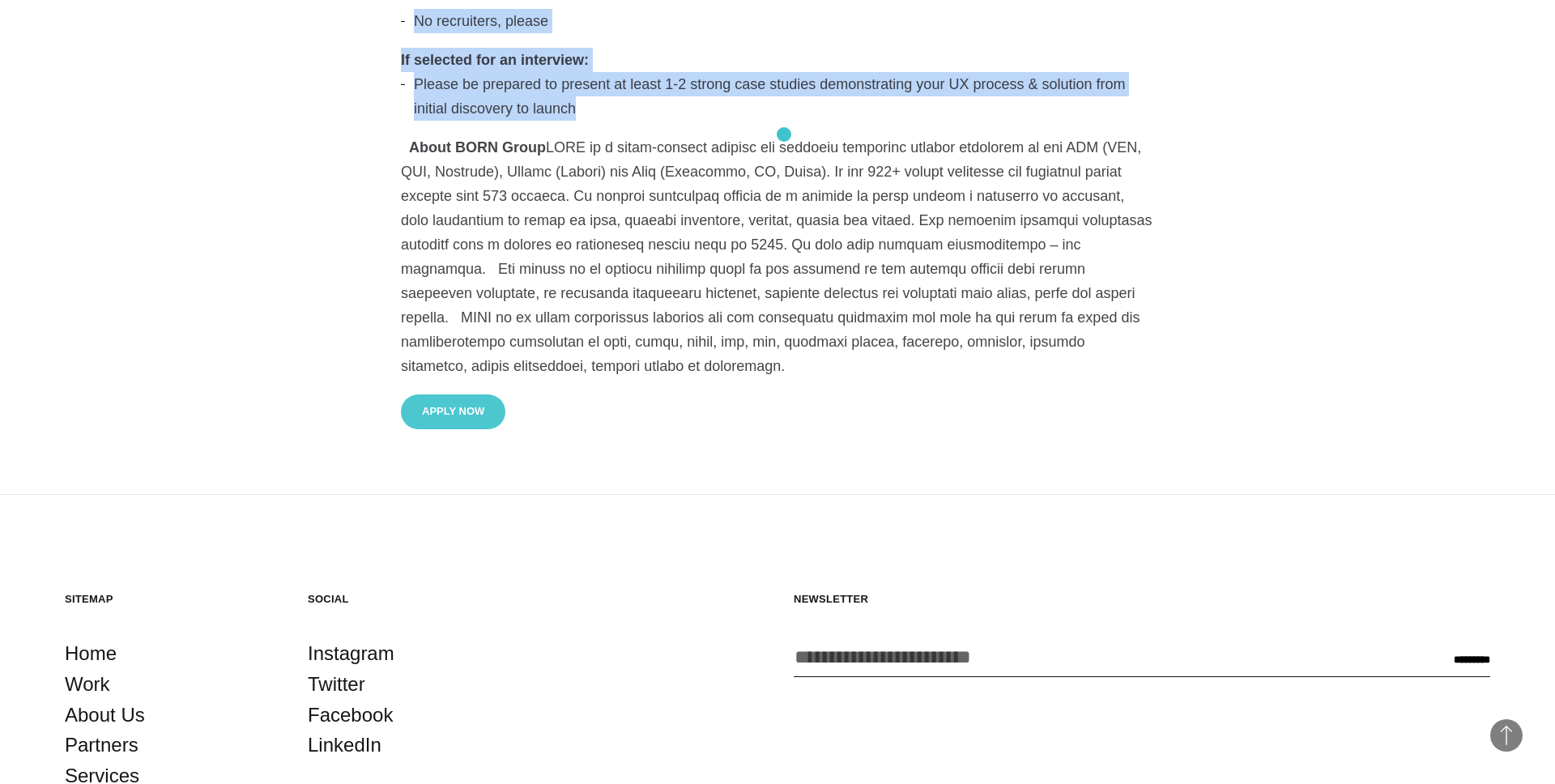
drag, startPoint x: 406, startPoint y: 63, endPoint x: 783, endPoint y: 135, distance: 383.8
copy div "UX Designer (Mid-Level) BORN is currently seeking a proactive and passionate Mi…"
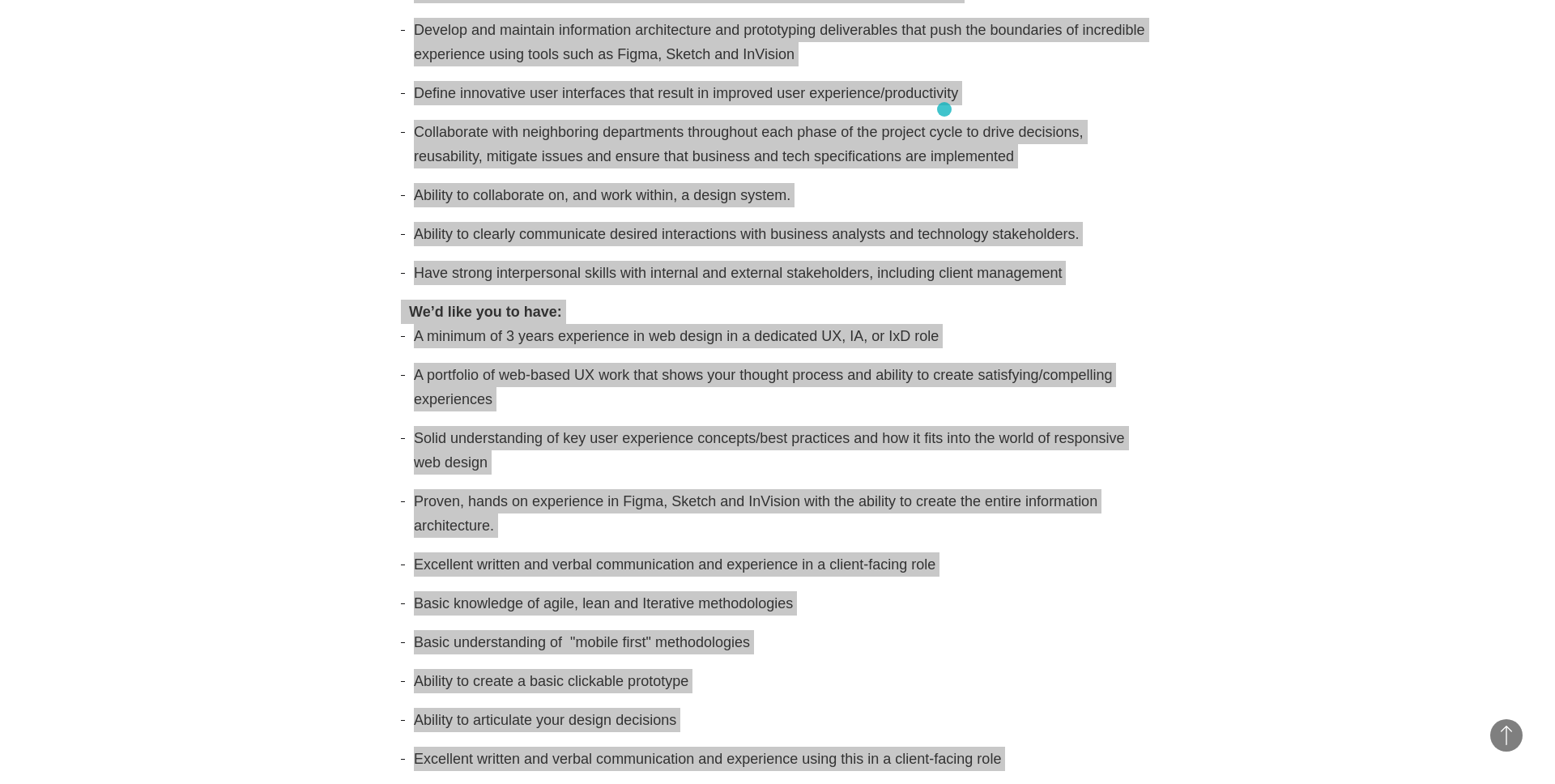
scroll to position [874, 0]
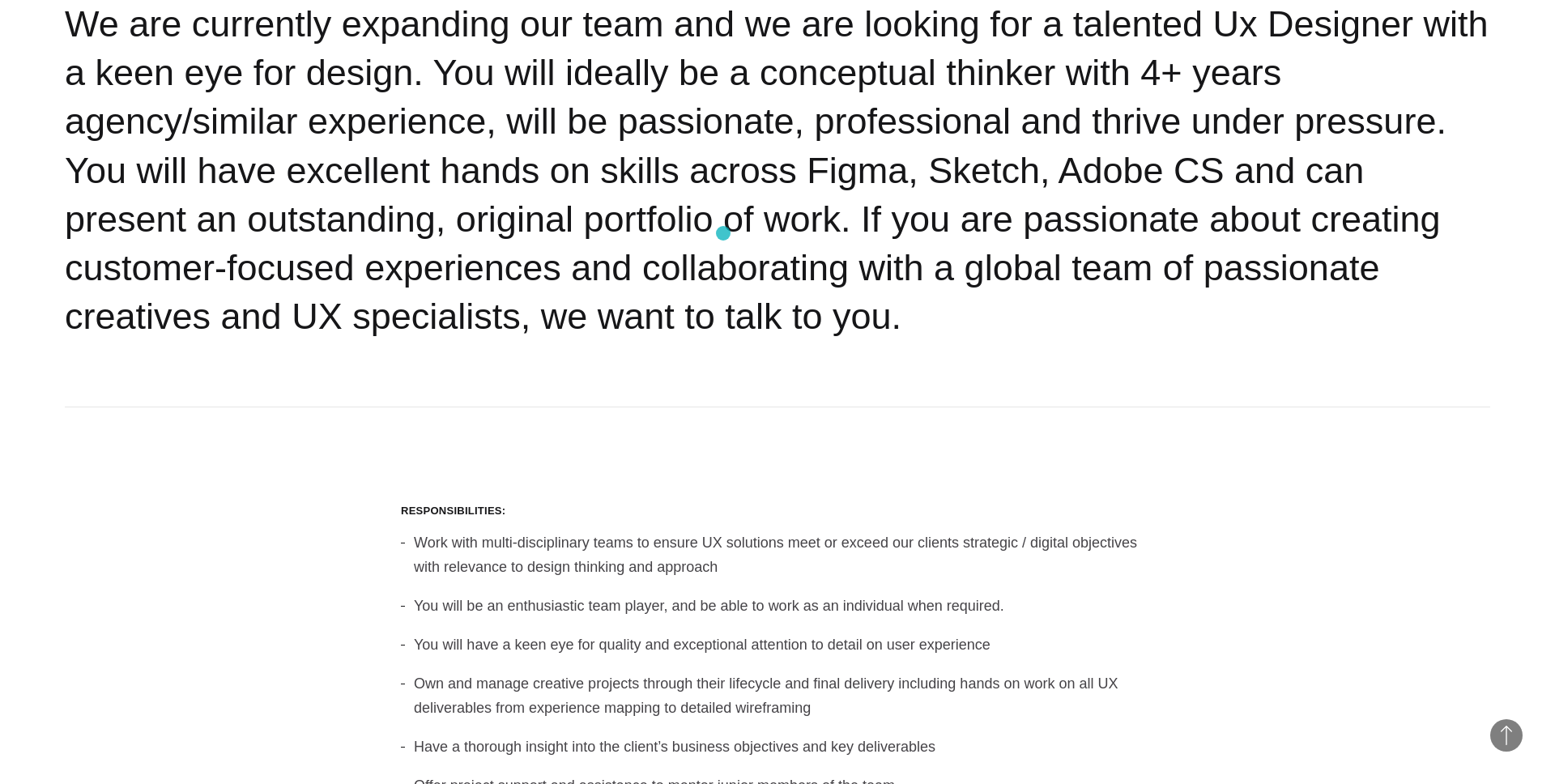
scroll to position [554, 0]
click at [997, 135] on h2 "We are currently expanding our team and we are looking for a talented Ux Design…" at bounding box center [777, 169] width 1425 height 342
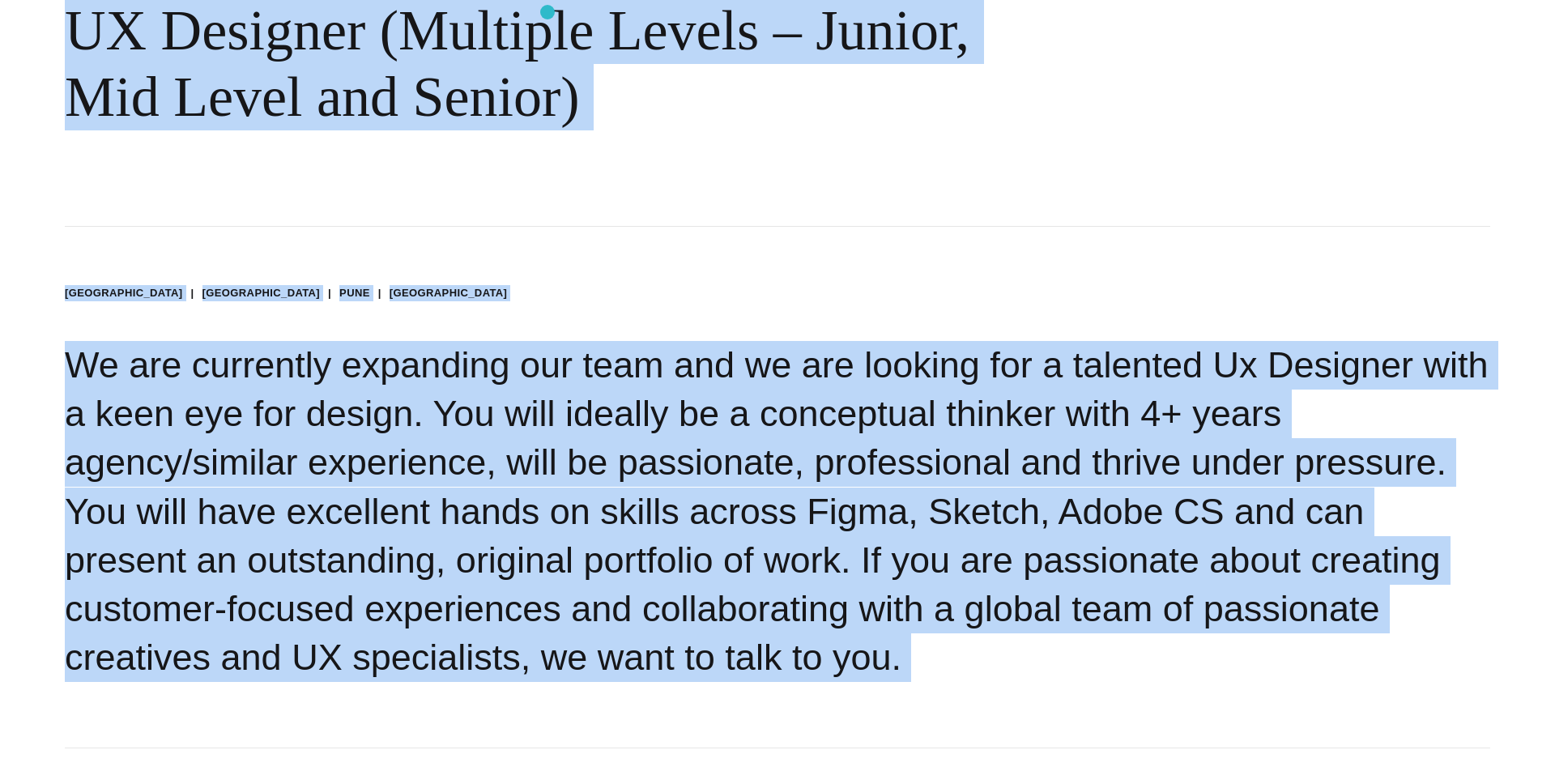
scroll to position [0, 0]
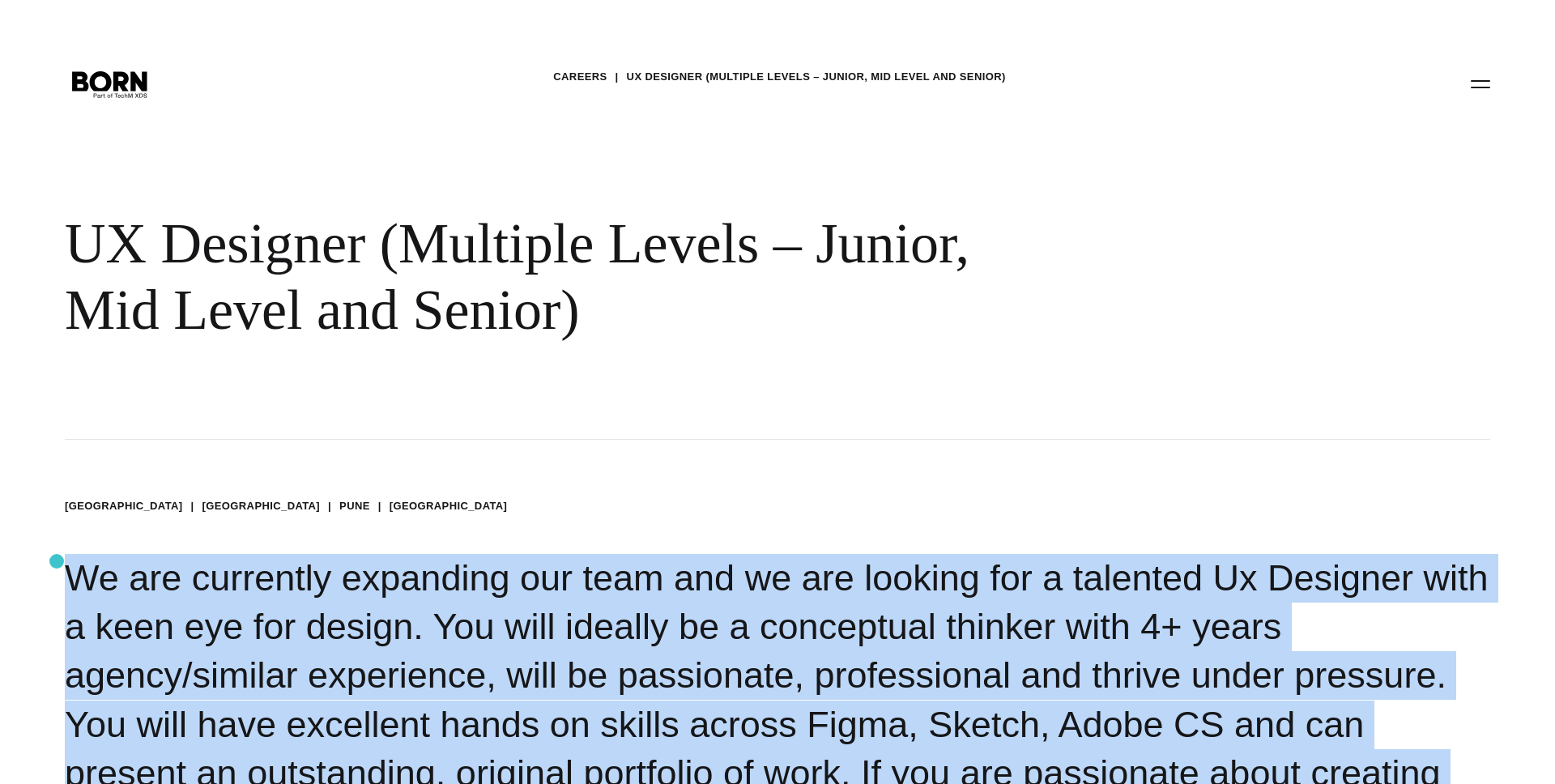
drag, startPoint x: 501, startPoint y: 662, endPoint x: 59, endPoint y: 560, distance: 453.6
copy section "We are currently expanding our team and we are looking for a talented Ux Design…"
